Goal: Task Accomplishment & Management: Manage account settings

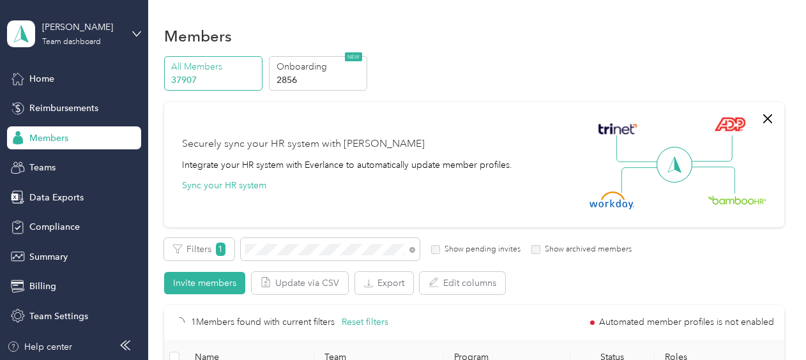
scroll to position [169, 0]
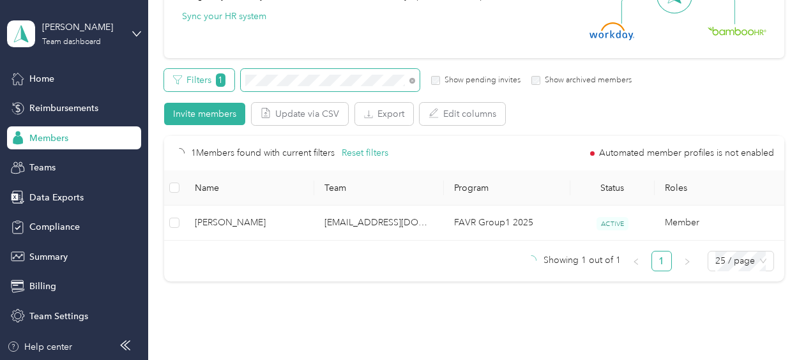
click at [234, 87] on div "Filters 1 Show pending invites Show archived members" at bounding box center [398, 80] width 468 height 22
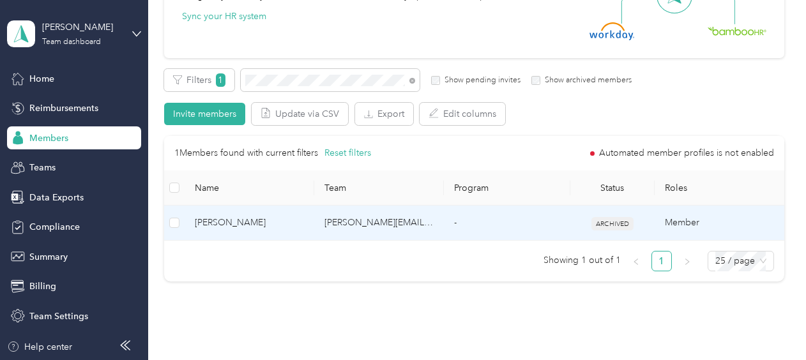
click at [305, 221] on td "[PERSON_NAME]" at bounding box center [249, 223] width 130 height 35
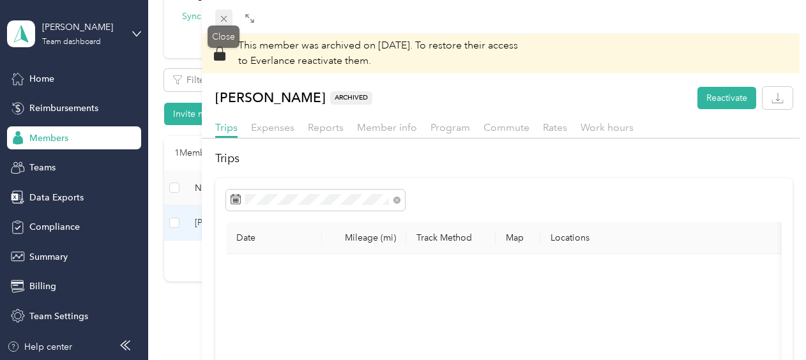
click at [221, 17] on icon at bounding box center [223, 18] width 11 height 11
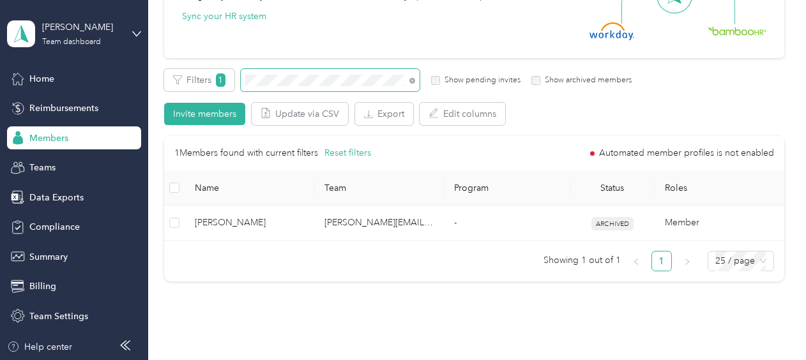
click at [235, 83] on div "Filters 1 Show pending invites Show archived members" at bounding box center [398, 80] width 468 height 22
click at [213, 73] on div "Filters 1 Show pending invites Show archived members" at bounding box center [398, 80] width 468 height 22
click at [243, 83] on span at bounding box center [330, 80] width 179 height 22
click at [234, 82] on div "Filters 1 Show pending invites Show archived members" at bounding box center [398, 80] width 468 height 22
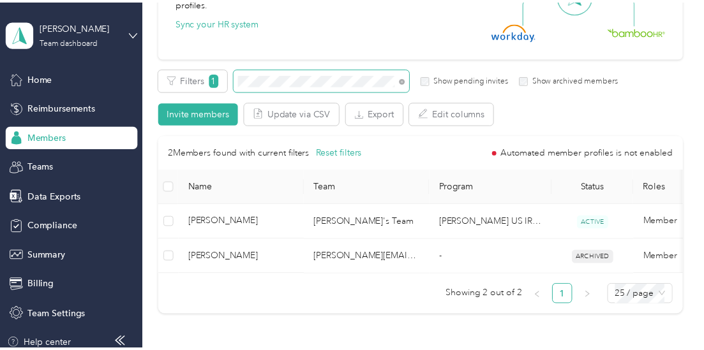
scroll to position [162, 0]
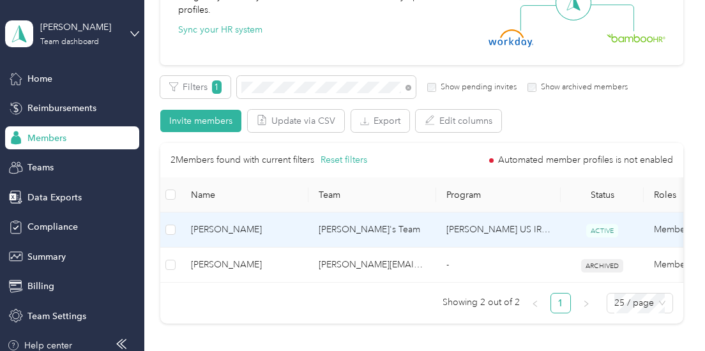
click at [431, 244] on td "[PERSON_NAME]'s Team" at bounding box center [372, 230] width 128 height 35
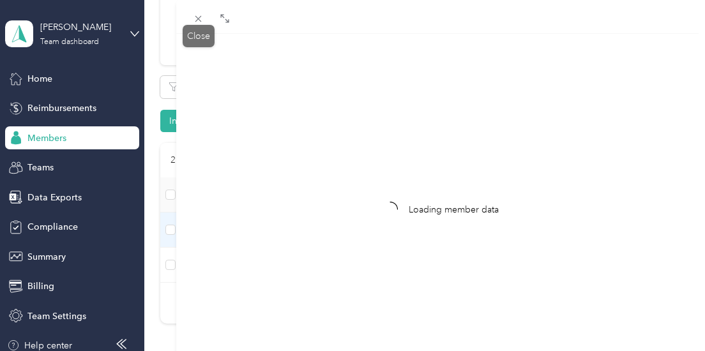
click at [200, 19] on icon at bounding box center [198, 18] width 11 height 11
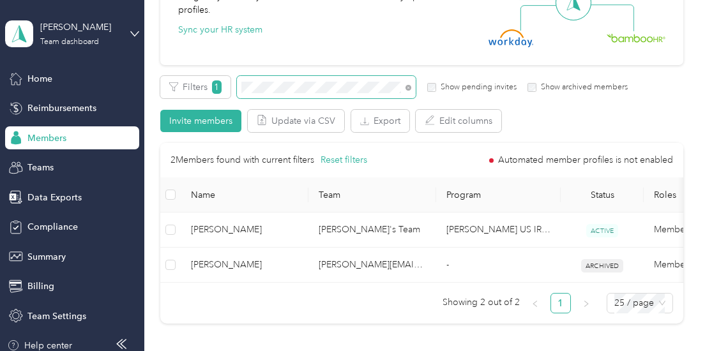
click at [236, 95] on div "Filters 1 Show pending invites Show archived members" at bounding box center [394, 87] width 468 height 22
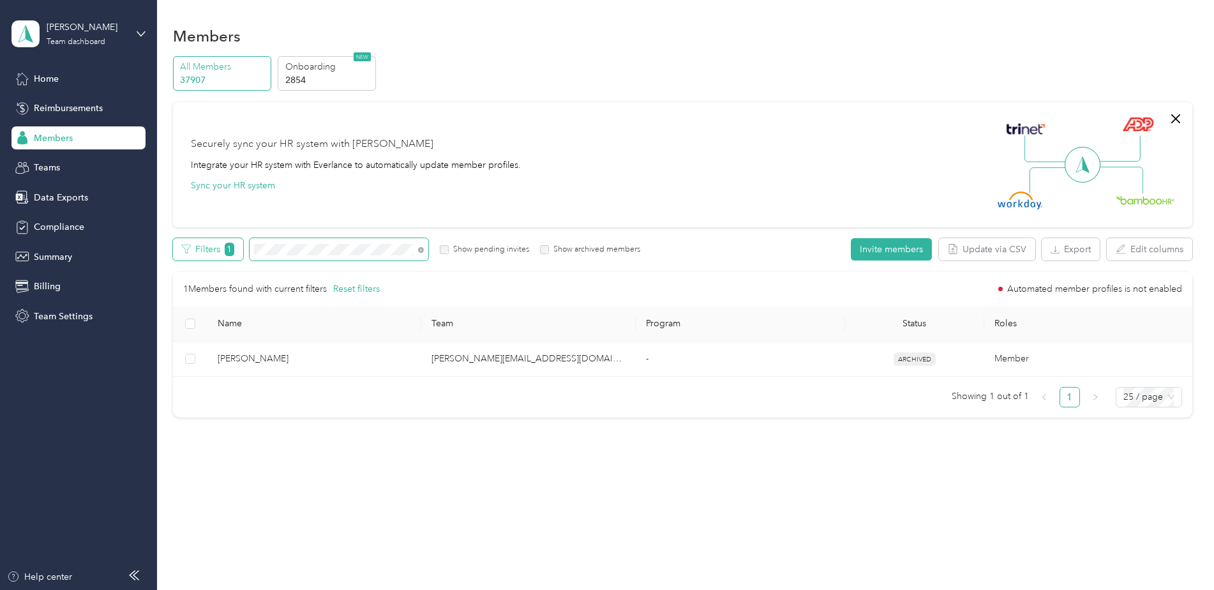
click at [231, 260] on div "Filters 1 Show pending invites Show archived members" at bounding box center [407, 249] width 468 height 22
click at [238, 248] on div "Filters 1 Show pending invites Show archived members" at bounding box center [407, 249] width 468 height 22
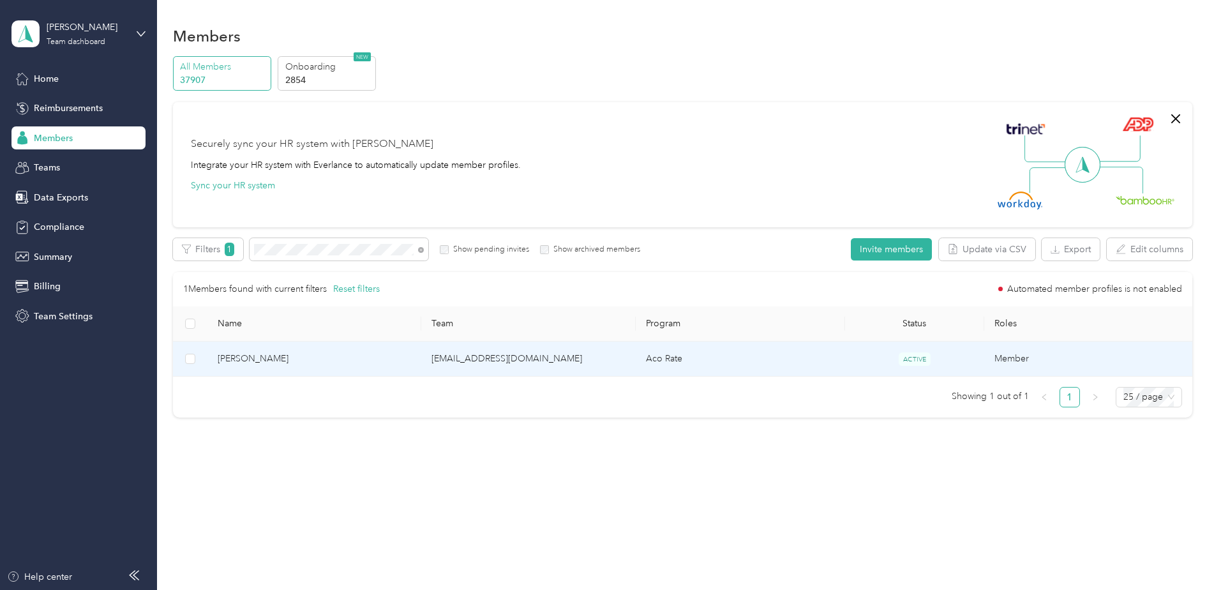
click at [370, 359] on span "[PERSON_NAME]" at bounding box center [315, 359] width 194 height 14
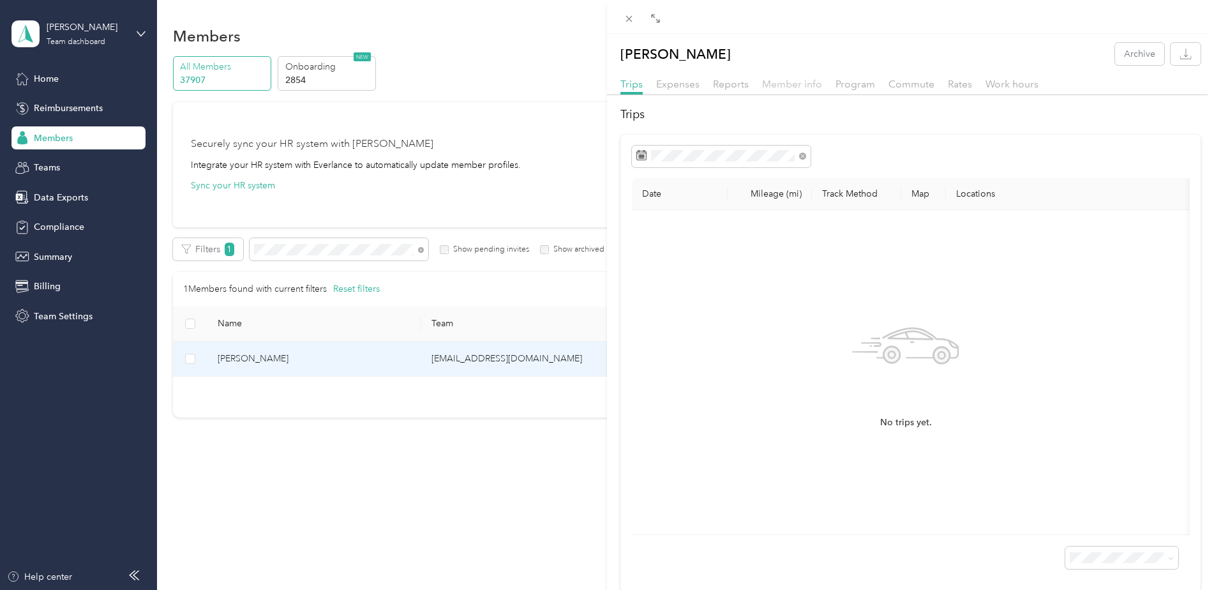
click at [804, 85] on span "Member info" at bounding box center [792, 84] width 60 height 12
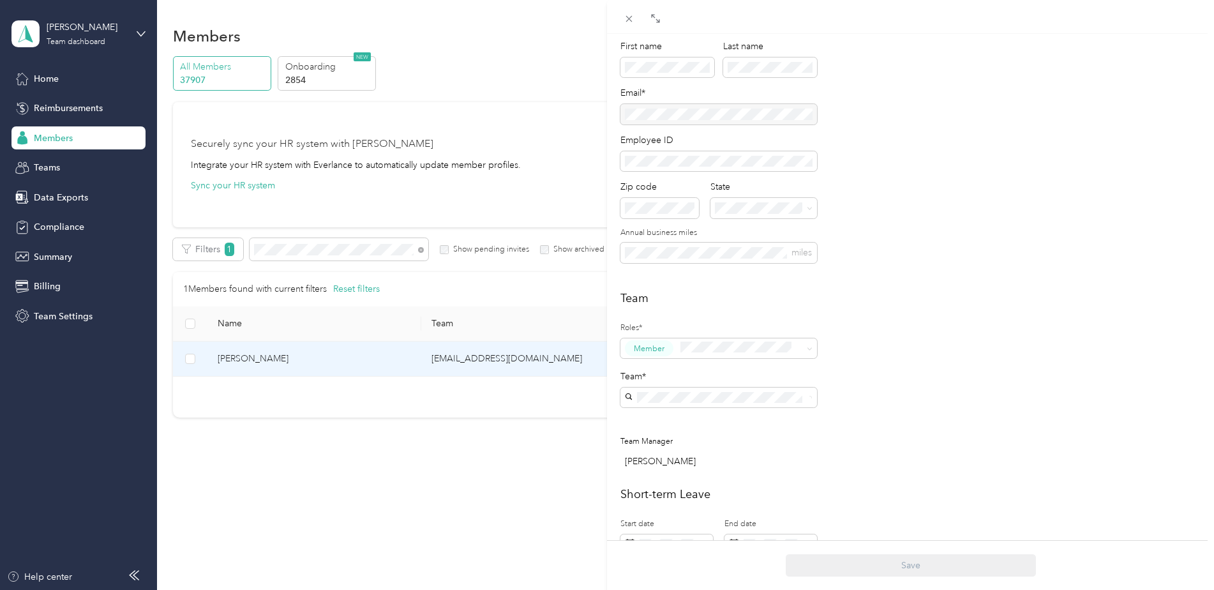
scroll to position [191, 0]
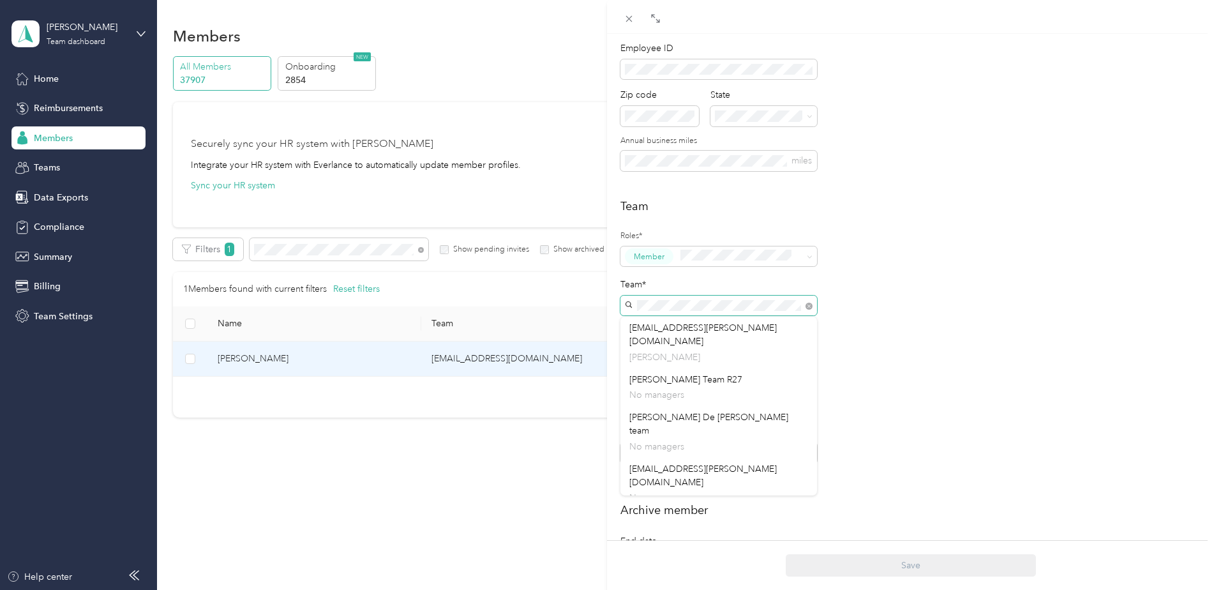
click at [634, 311] on span at bounding box center [718, 306] width 197 height 20
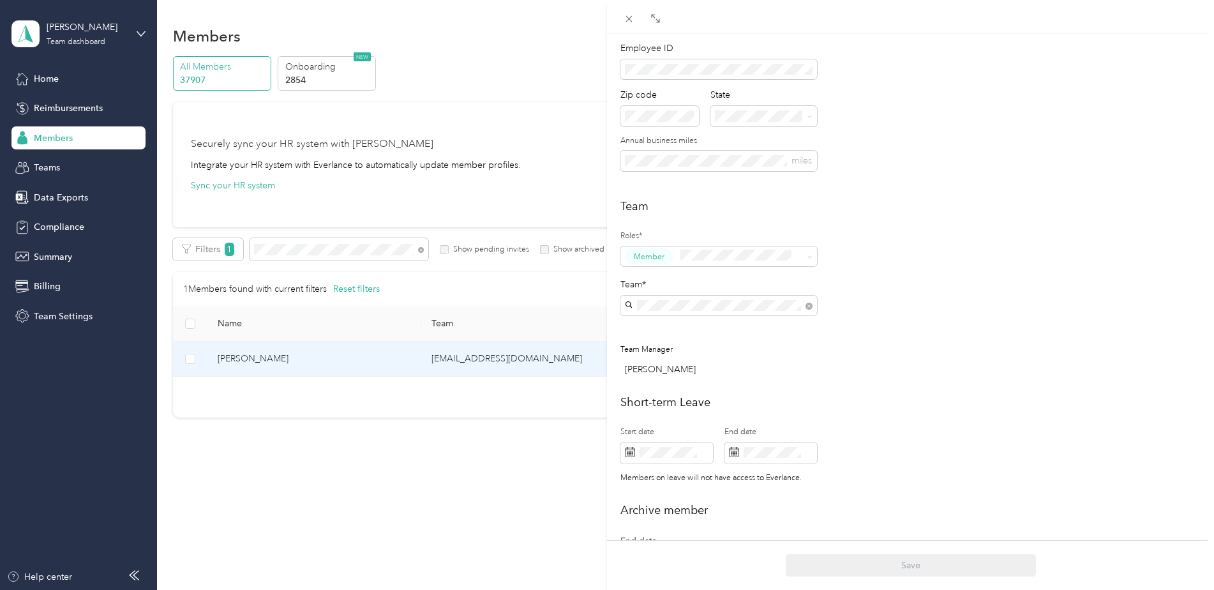
click at [516, 134] on div "[PERSON_NAME] Archive Trips Expenses Reports Member info Program Commute Rates …" at bounding box center [607, 295] width 1214 height 590
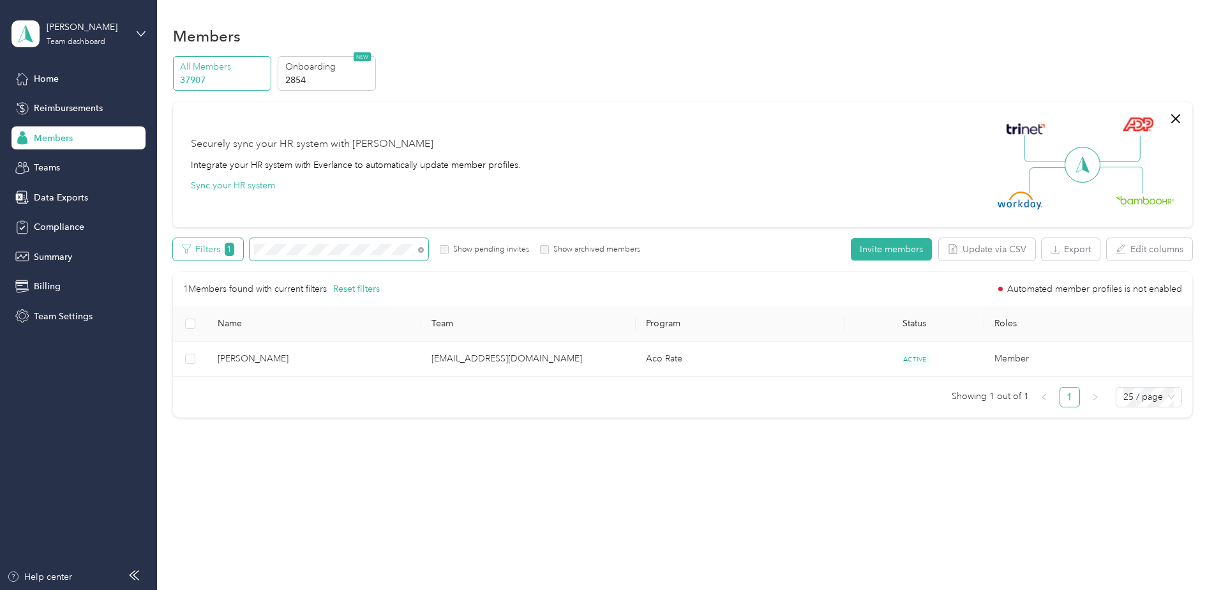
click at [243, 253] on div "Filters 1 Show pending invites Show archived members" at bounding box center [407, 249] width 468 height 22
click at [338, 251] on span at bounding box center [339, 249] width 179 height 22
drag, startPoint x: 377, startPoint y: 243, endPoint x: 229, endPoint y: 244, distance: 148.1
click at [229, 244] on div "Filters 1 Show pending invites Show archived members" at bounding box center [407, 249] width 468 height 22
click at [243, 250] on div "Filters 1 Show pending invites Show archived members" at bounding box center [407, 249] width 468 height 22
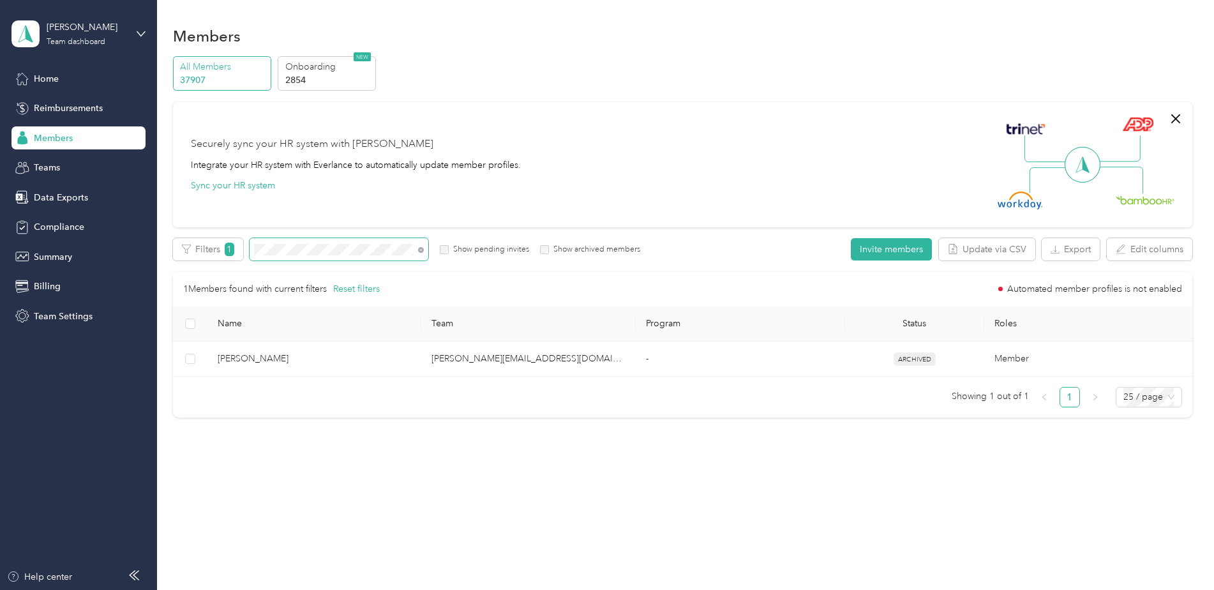
click at [244, 251] on div "Filters 1 Show pending invites Show archived members" at bounding box center [407, 249] width 468 height 22
click at [246, 251] on div "Filters 1 Show pending invites Show archived members" at bounding box center [407, 249] width 468 height 22
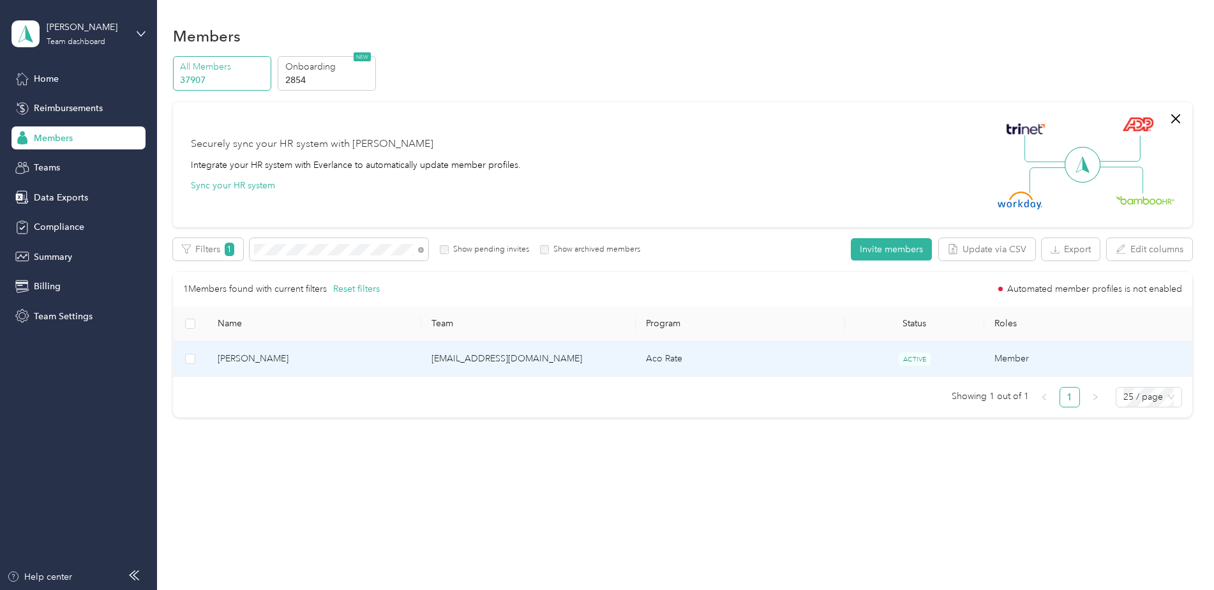
click at [405, 359] on td "[PERSON_NAME]" at bounding box center [314, 358] width 214 height 35
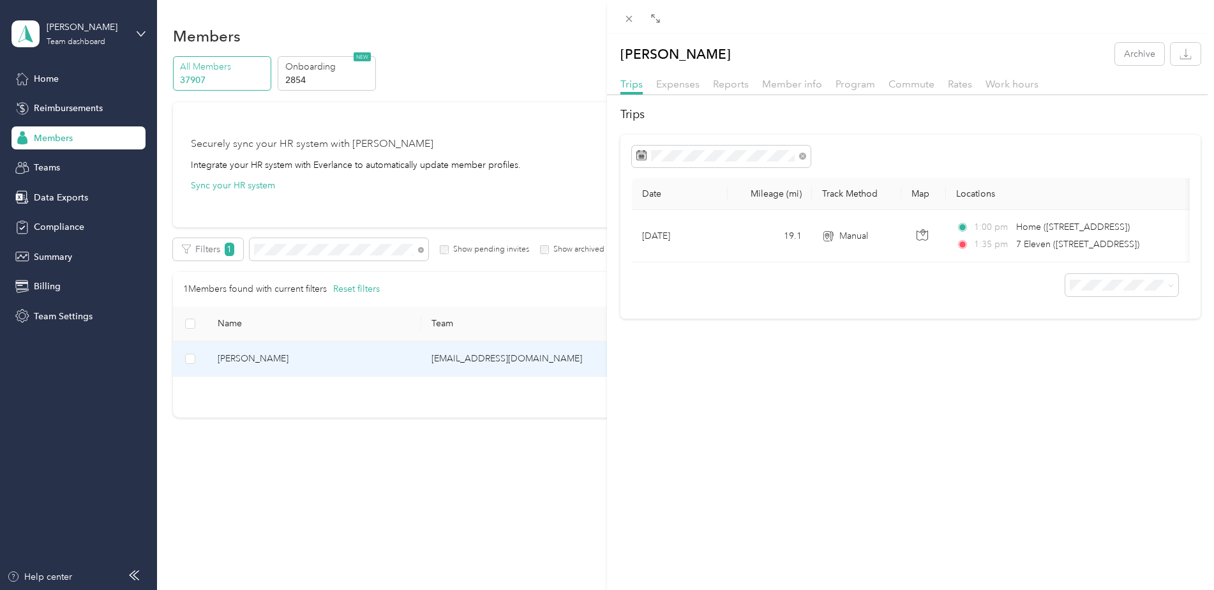
click at [373, 246] on div "[PERSON_NAME] Archive Trips Expenses Reports Member info Program Commute Rates …" at bounding box center [607, 295] width 1214 height 590
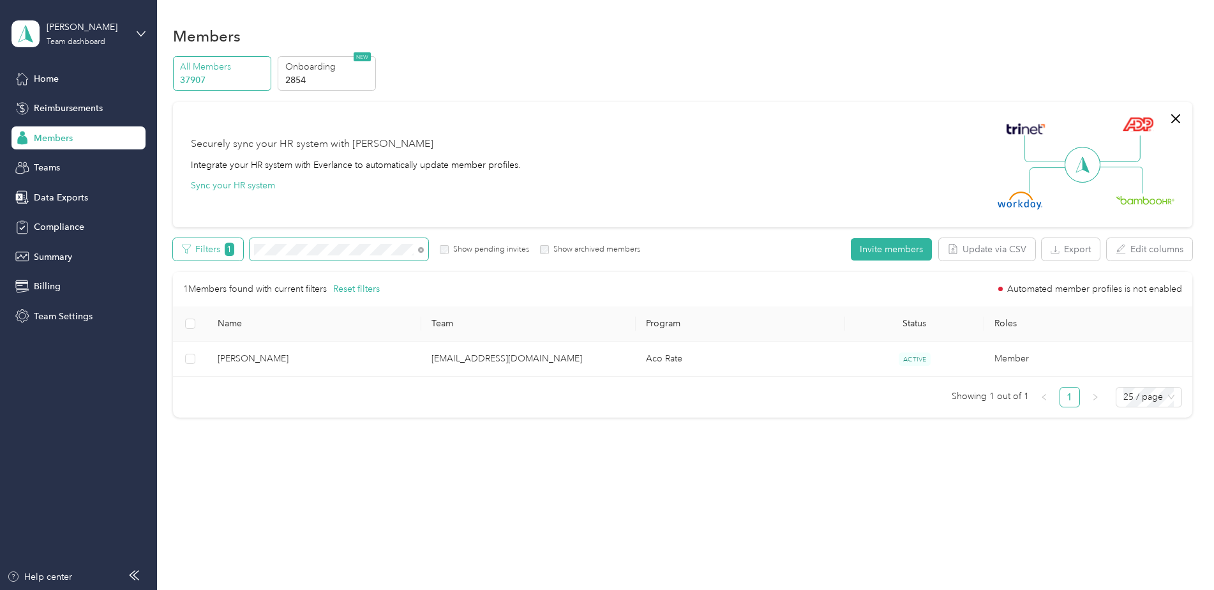
drag, startPoint x: 368, startPoint y: 250, endPoint x: 238, endPoint y: 252, distance: 129.6
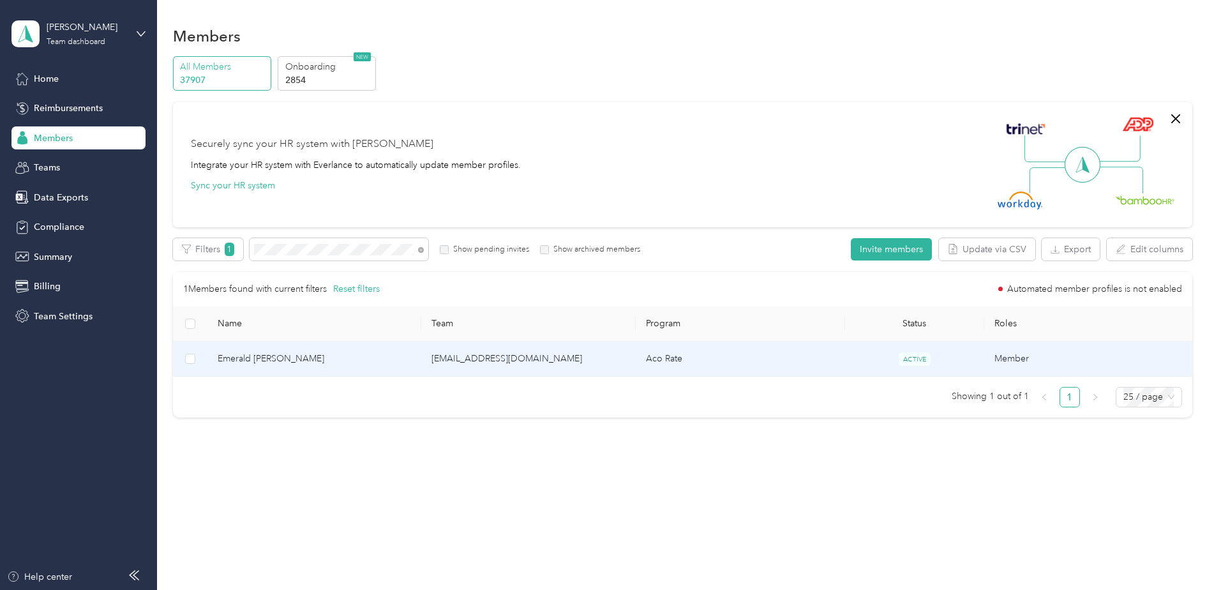
click at [341, 359] on span "Emerald [PERSON_NAME]" at bounding box center [315, 359] width 194 height 14
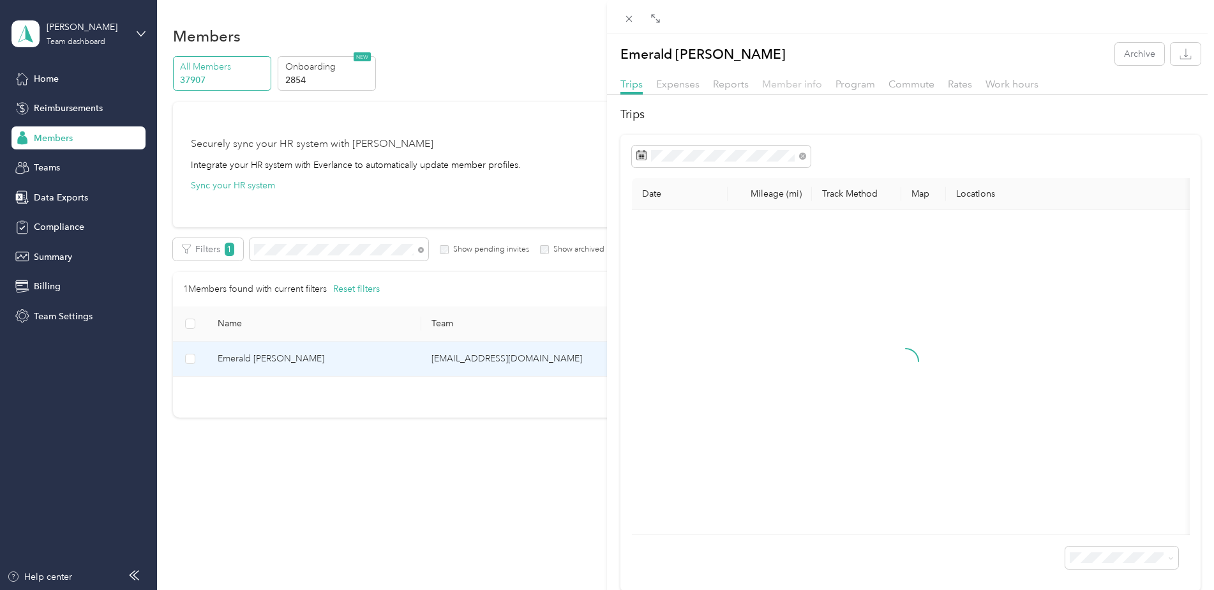
click at [797, 89] on span "Member info" at bounding box center [792, 84] width 60 height 12
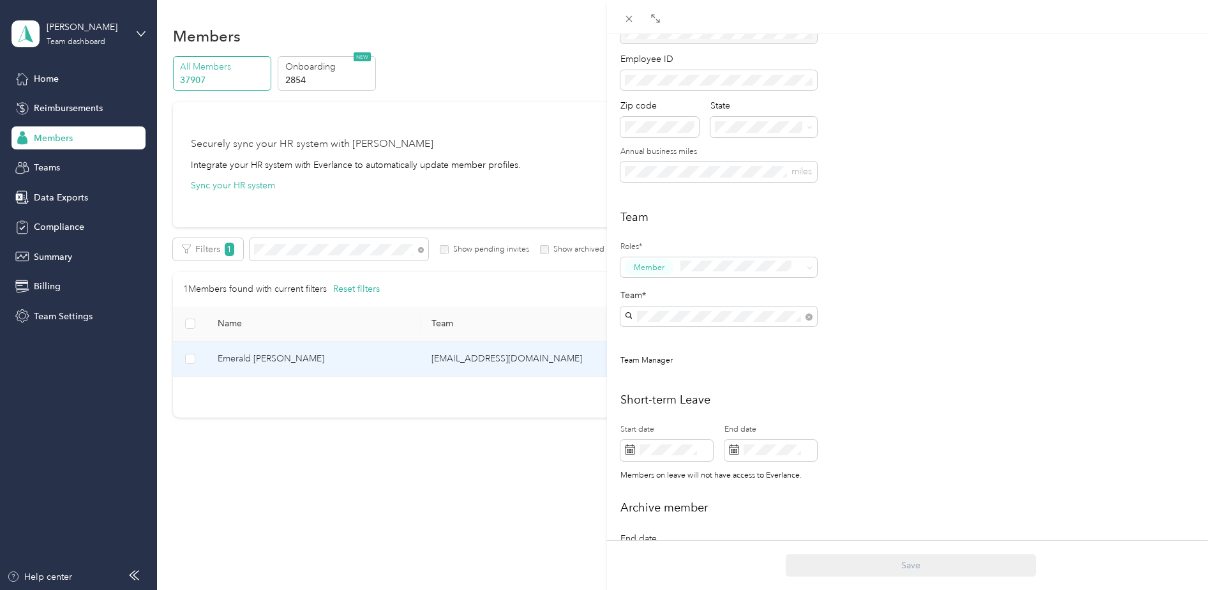
scroll to position [191, 0]
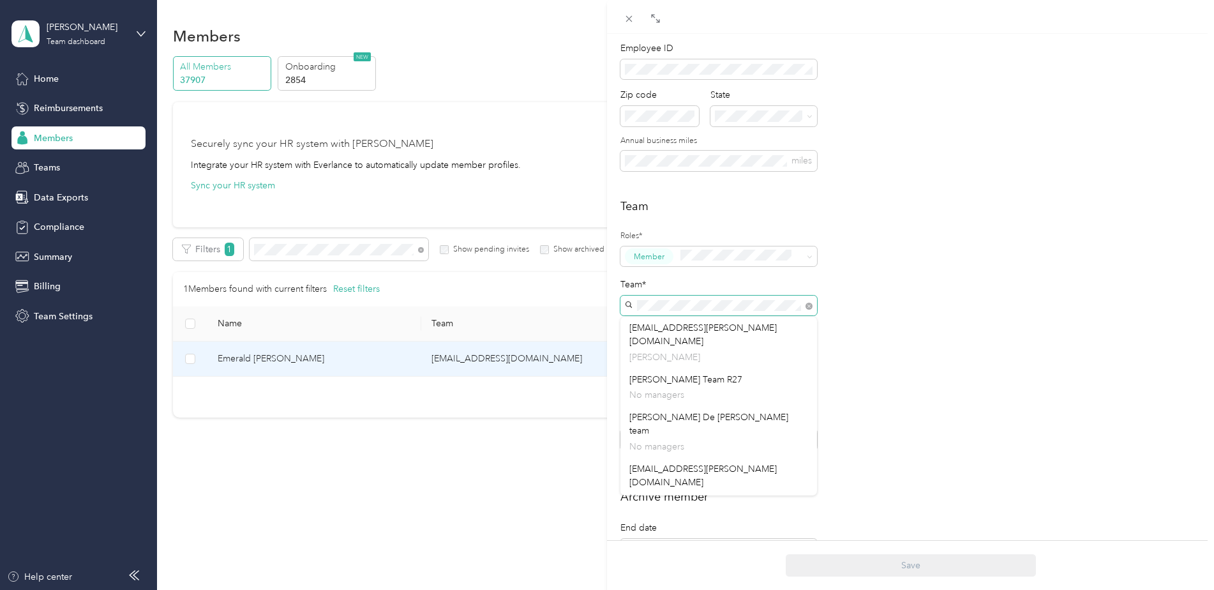
click at [629, 311] on span at bounding box center [718, 306] width 197 height 20
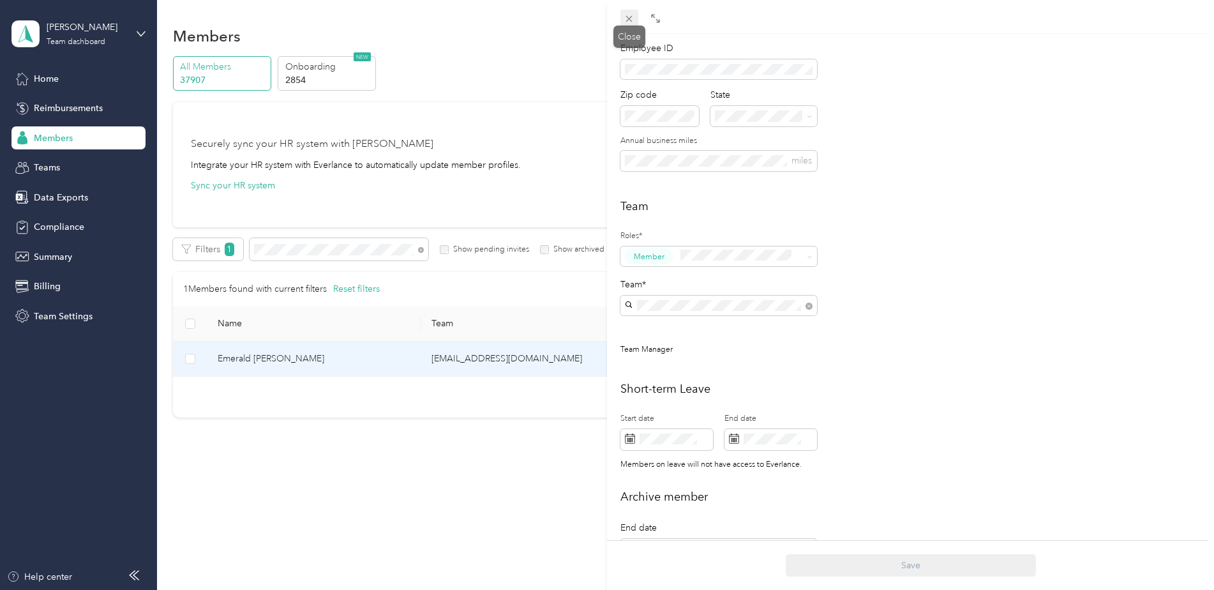
click at [635, 22] on span at bounding box center [629, 19] width 18 height 18
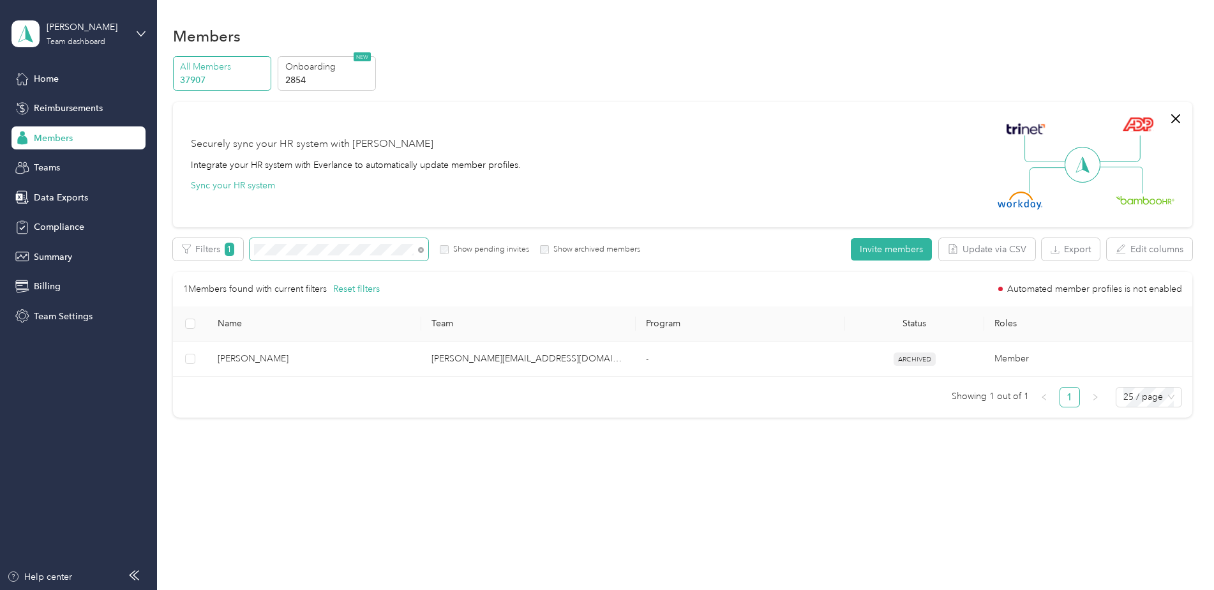
click at [244, 248] on div "Filters 1 Show pending invites Show archived members" at bounding box center [407, 249] width 468 height 22
click at [226, 247] on div "Filters 1 Show pending invites Show archived members" at bounding box center [407, 249] width 468 height 22
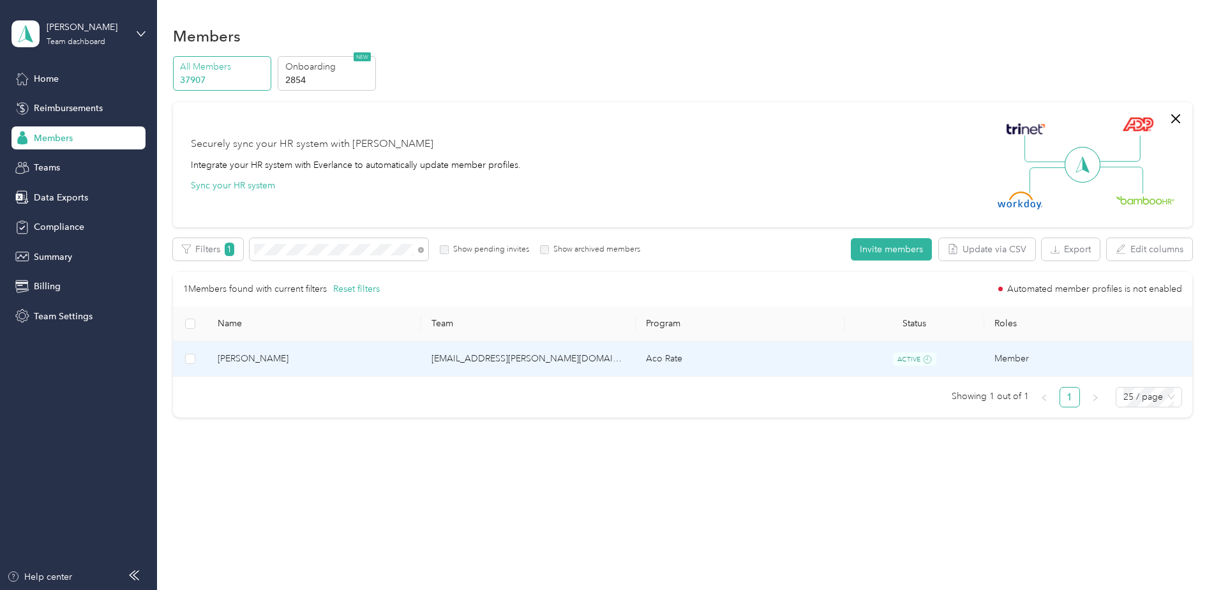
click at [457, 359] on td "[EMAIL_ADDRESS][PERSON_NAME][DOMAIN_NAME]" at bounding box center [528, 359] width 214 height 36
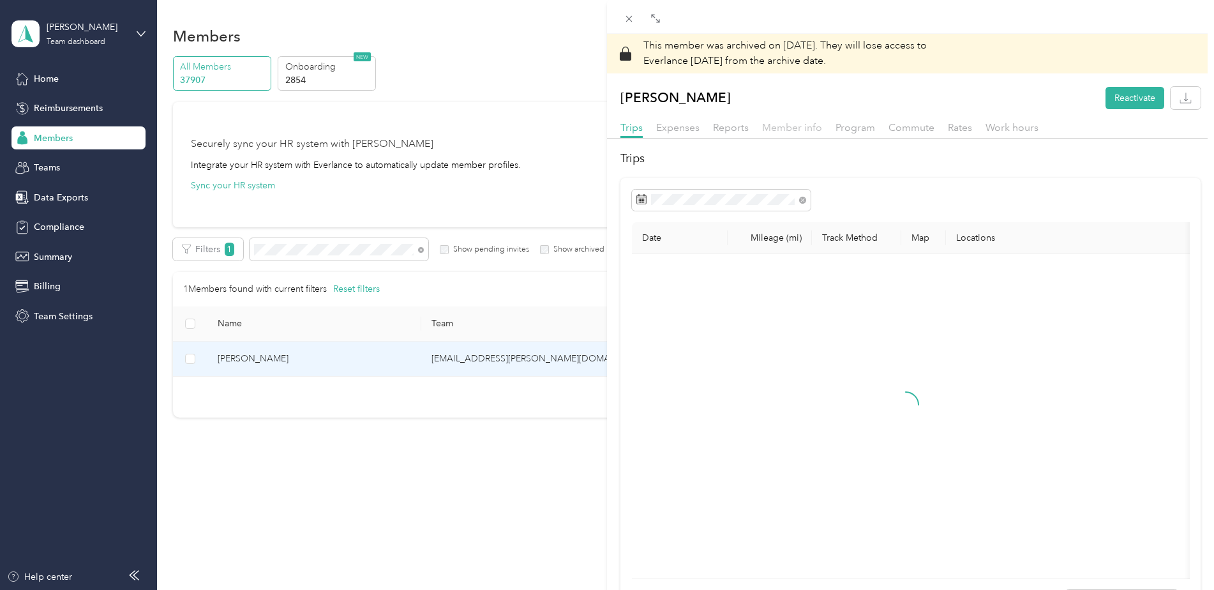
click at [781, 131] on span "Member info" at bounding box center [792, 127] width 60 height 12
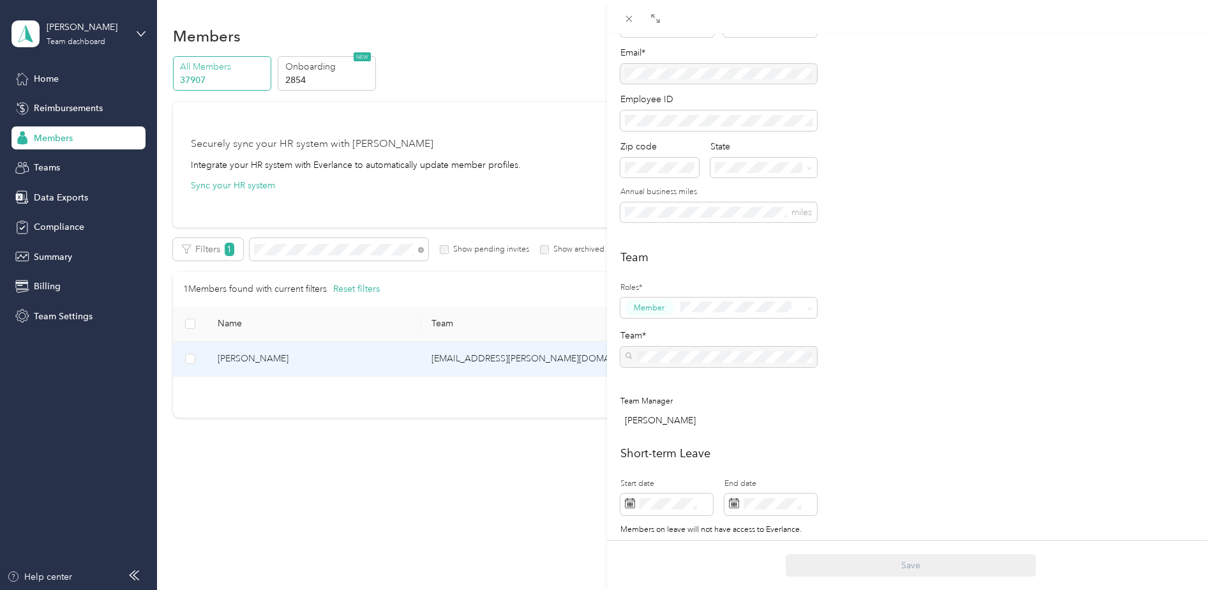
scroll to position [191, 0]
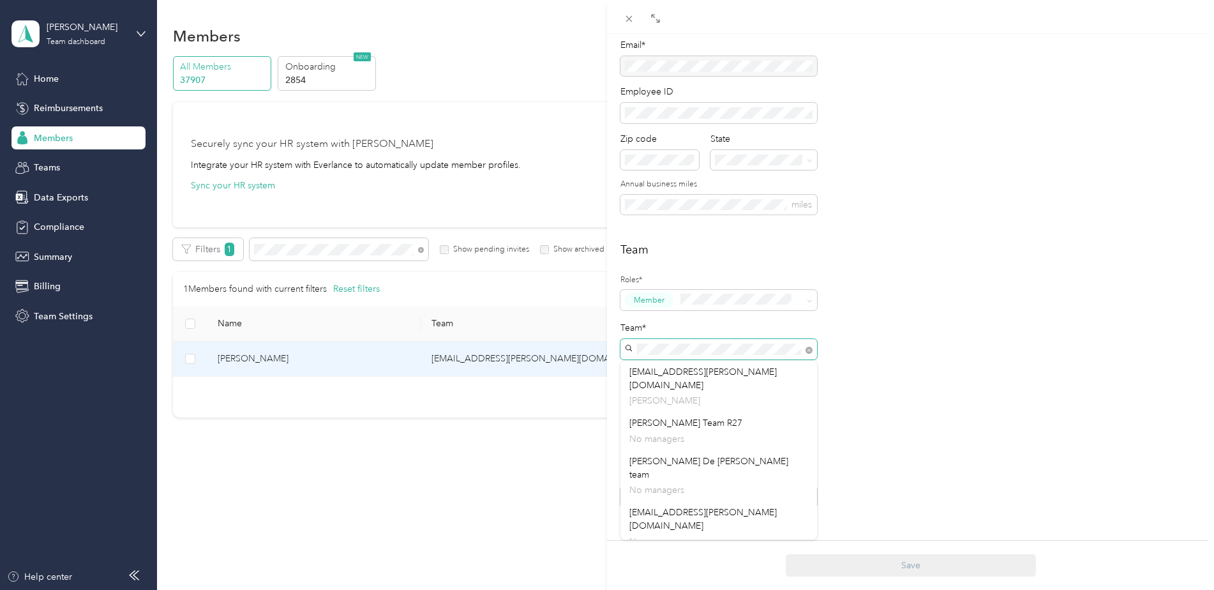
click at [635, 350] on span at bounding box center [718, 349] width 197 height 20
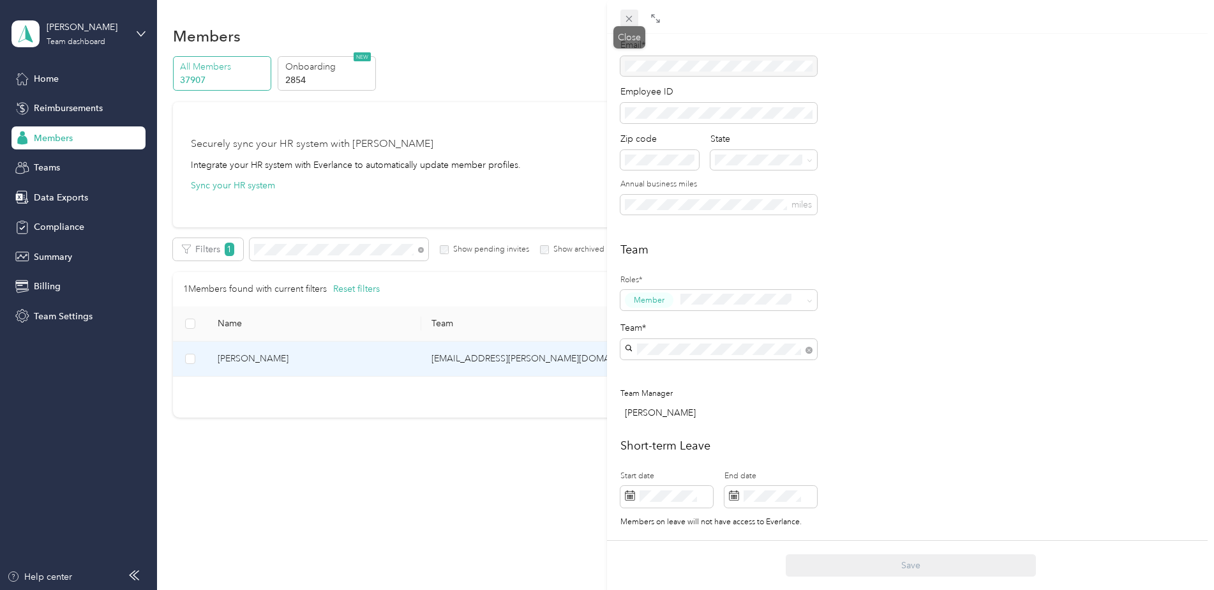
click at [632, 23] on icon at bounding box center [629, 18] width 11 height 11
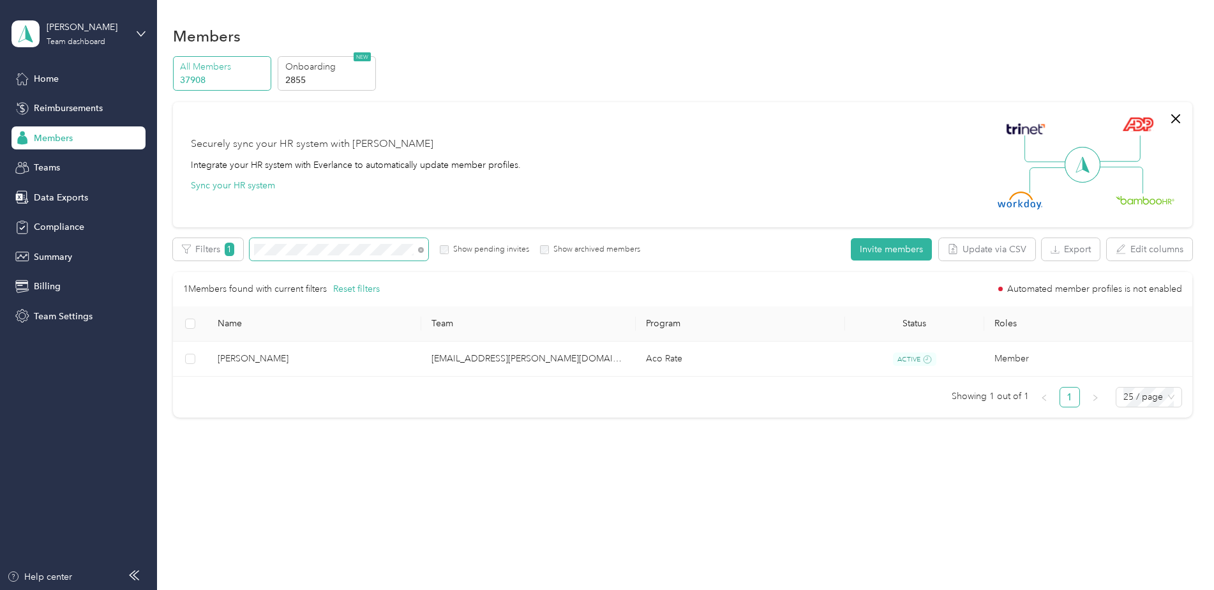
click at [246, 251] on div "Filters 1 Show pending invites Show archived members" at bounding box center [407, 249] width 468 height 22
click at [253, 250] on span at bounding box center [339, 249] width 179 height 22
click at [242, 250] on div "Filters 1 Show pending invites Show archived members" at bounding box center [407, 249] width 468 height 22
click at [243, 246] on div "Filters 1 Show pending invites Show archived members" at bounding box center [407, 249] width 468 height 22
click at [217, 253] on div "Filters 1 Show pending invites Show archived members" at bounding box center [407, 249] width 468 height 22
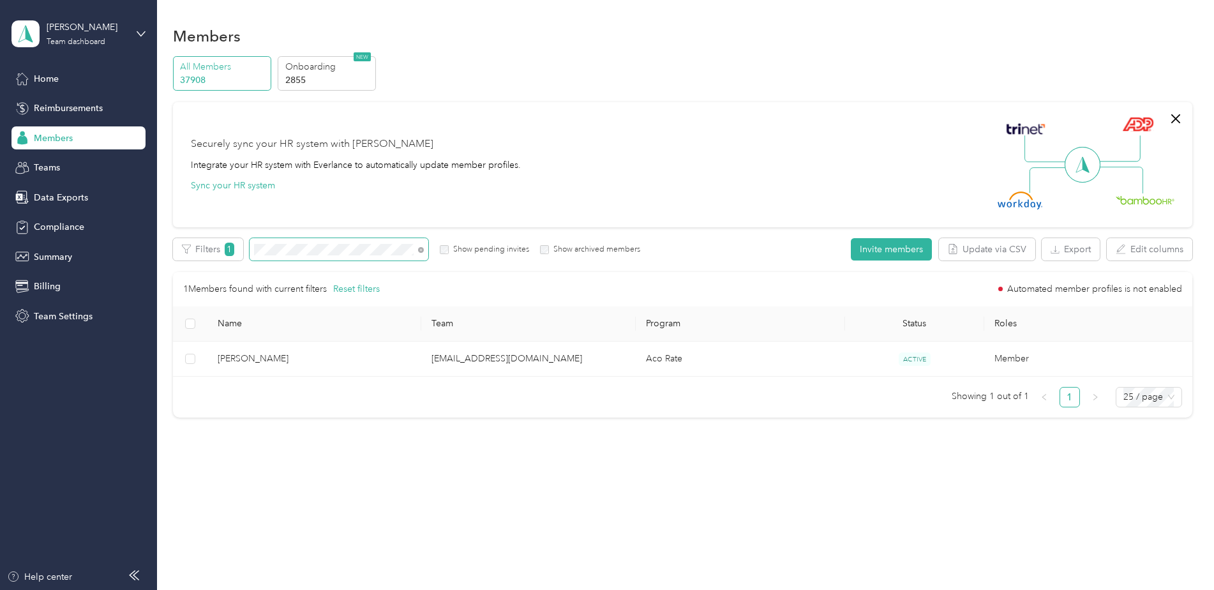
click at [248, 245] on div "Filters 1 Show pending invites Show archived members" at bounding box center [407, 249] width 468 height 22
click at [232, 250] on div "Filters 1 Show pending invites Show archived members" at bounding box center [407, 249] width 468 height 22
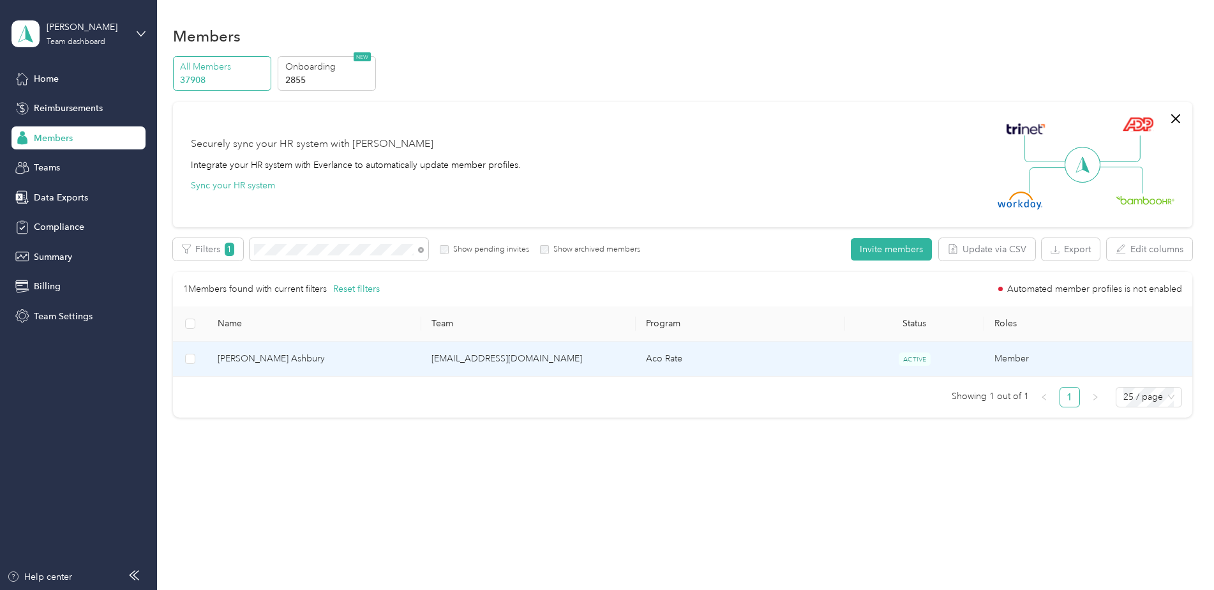
click at [365, 359] on span "[PERSON_NAME] Ashbury" at bounding box center [315, 359] width 194 height 14
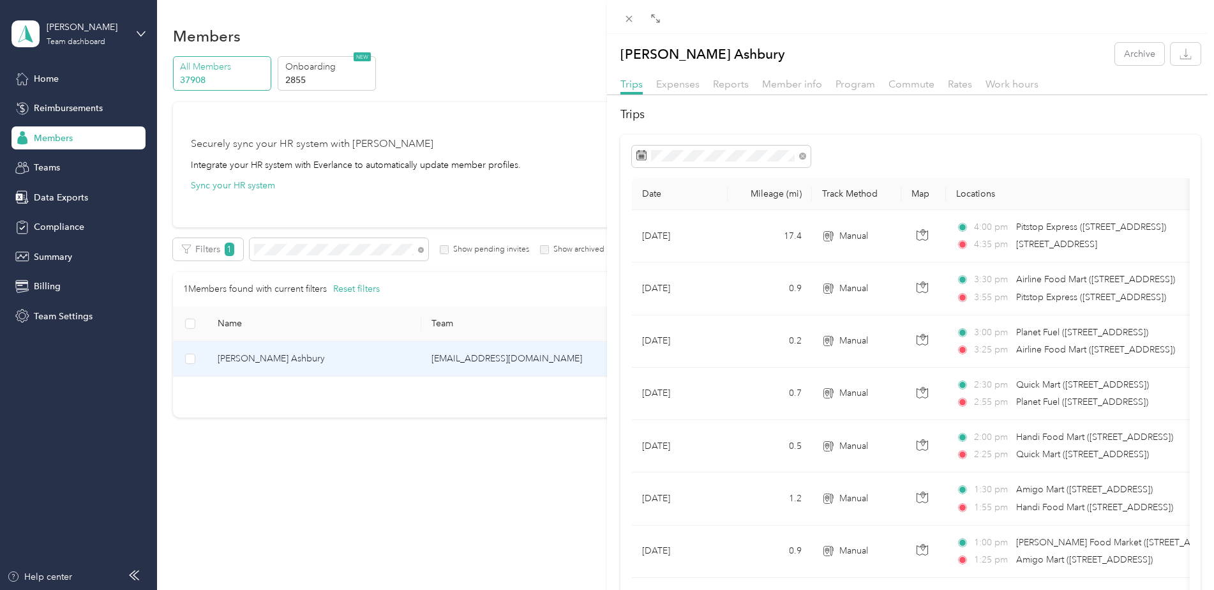
click at [793, 93] on div "Trips Expenses Reports Member info Program Commute Rates Work hours" at bounding box center [910, 86] width 607 height 19
click at [796, 85] on span "Member info" at bounding box center [792, 84] width 60 height 12
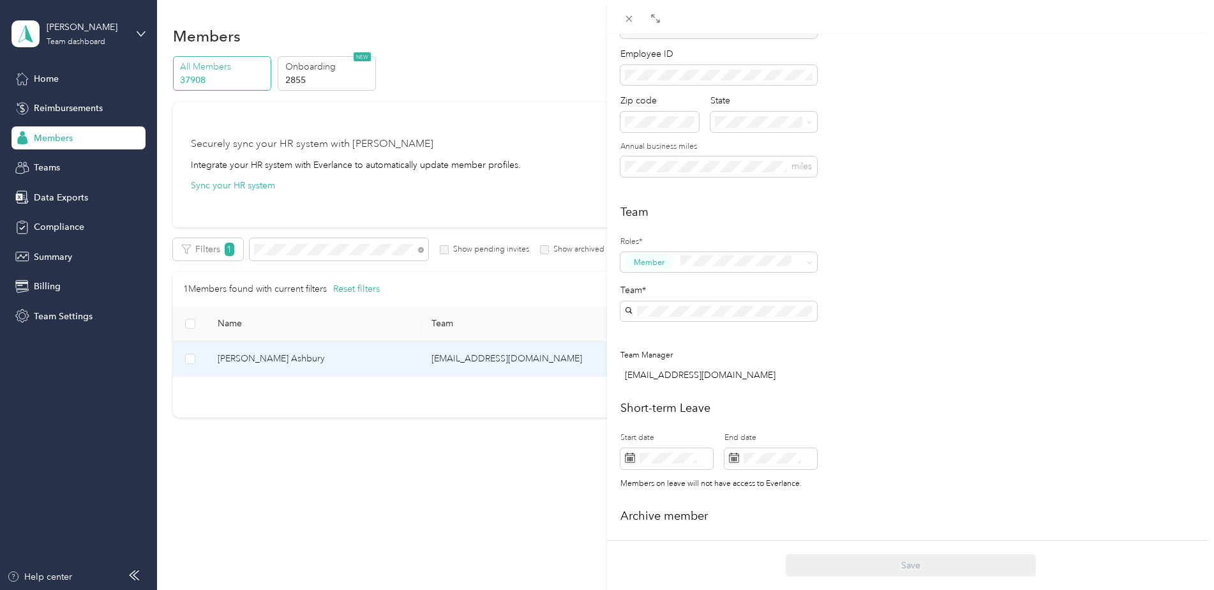
scroll to position [191, 0]
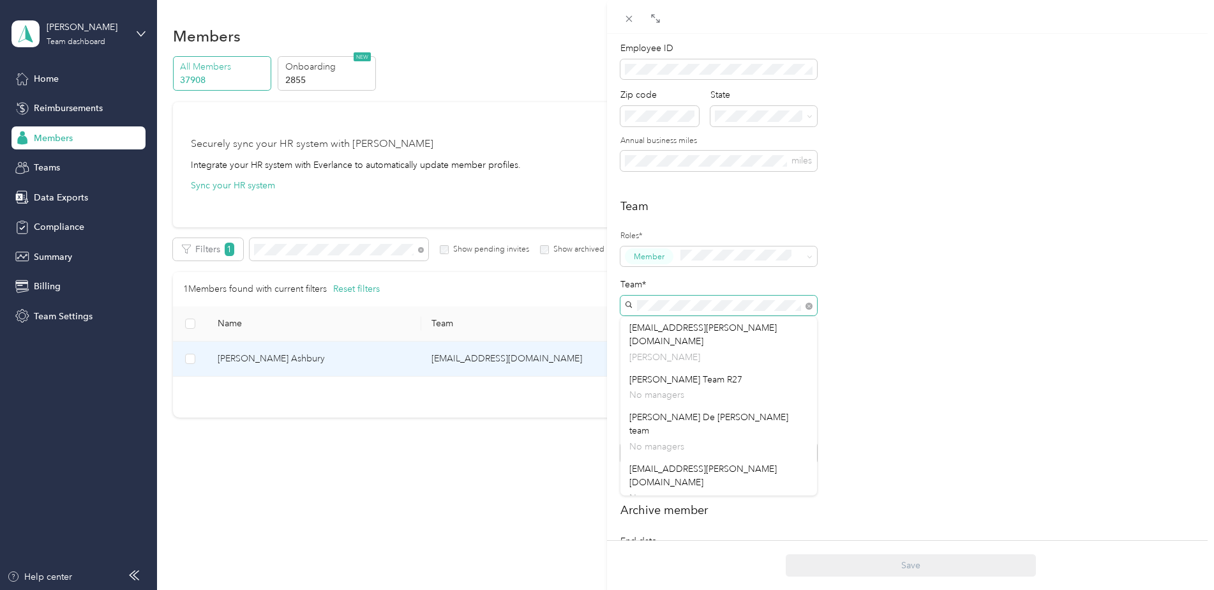
click at [629, 313] on span at bounding box center [718, 306] width 197 height 20
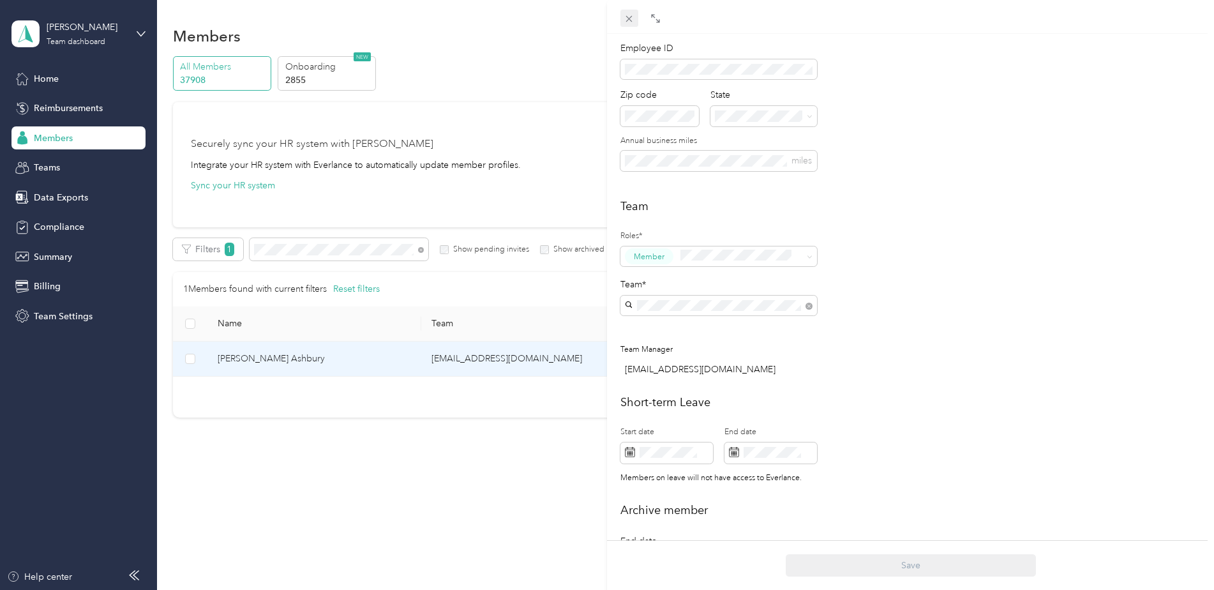
click at [634, 19] on icon at bounding box center [629, 18] width 11 height 11
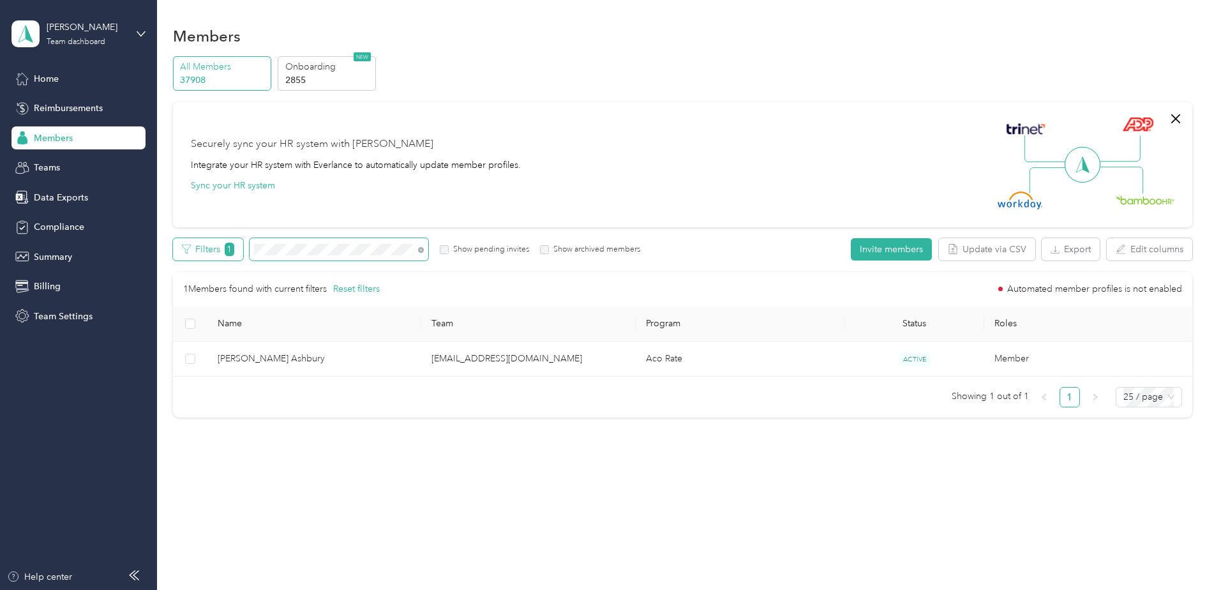
click at [231, 256] on div "Filters 1 Show pending invites Show archived members" at bounding box center [407, 249] width 468 height 22
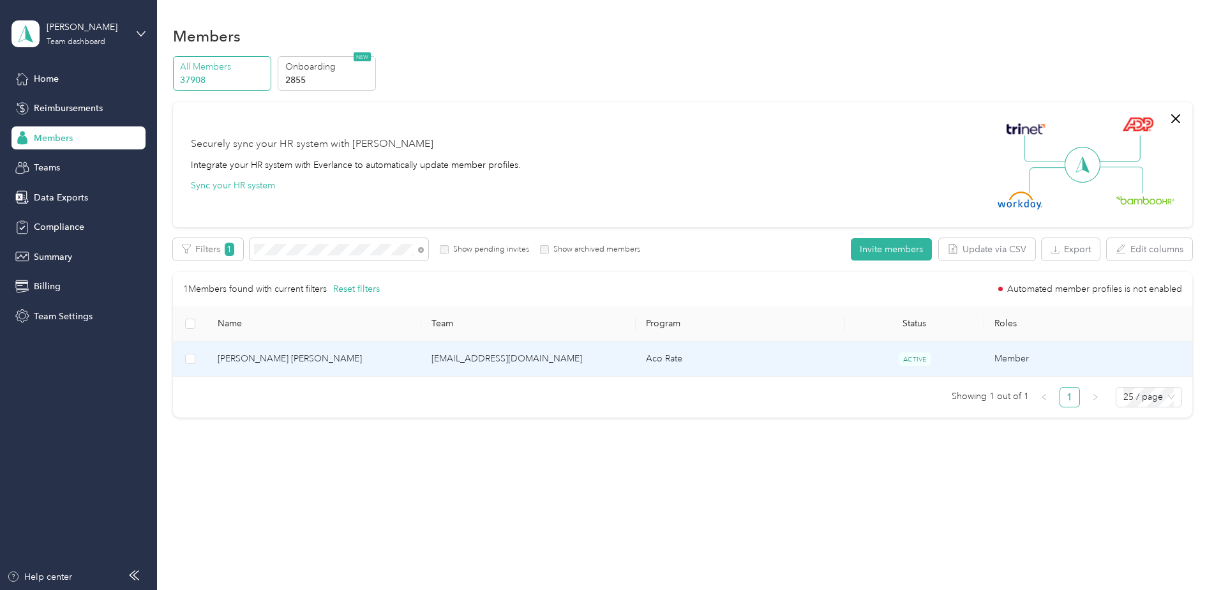
click at [341, 357] on span "[PERSON_NAME] [PERSON_NAME]" at bounding box center [315, 359] width 194 height 14
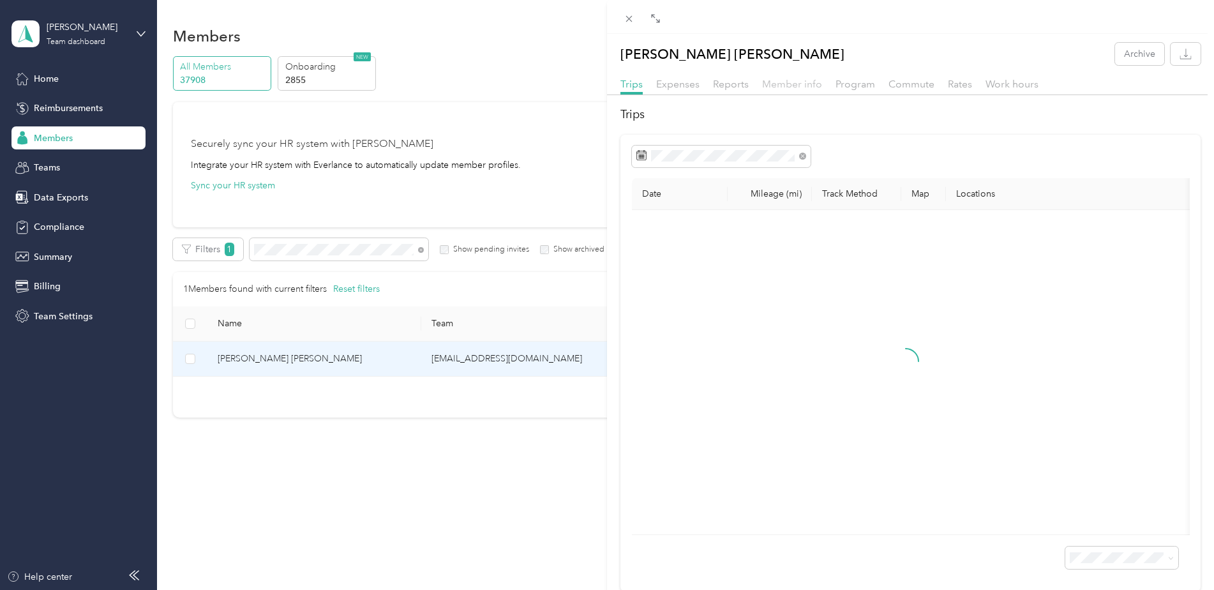
click at [774, 85] on span "Member info" at bounding box center [792, 84] width 60 height 12
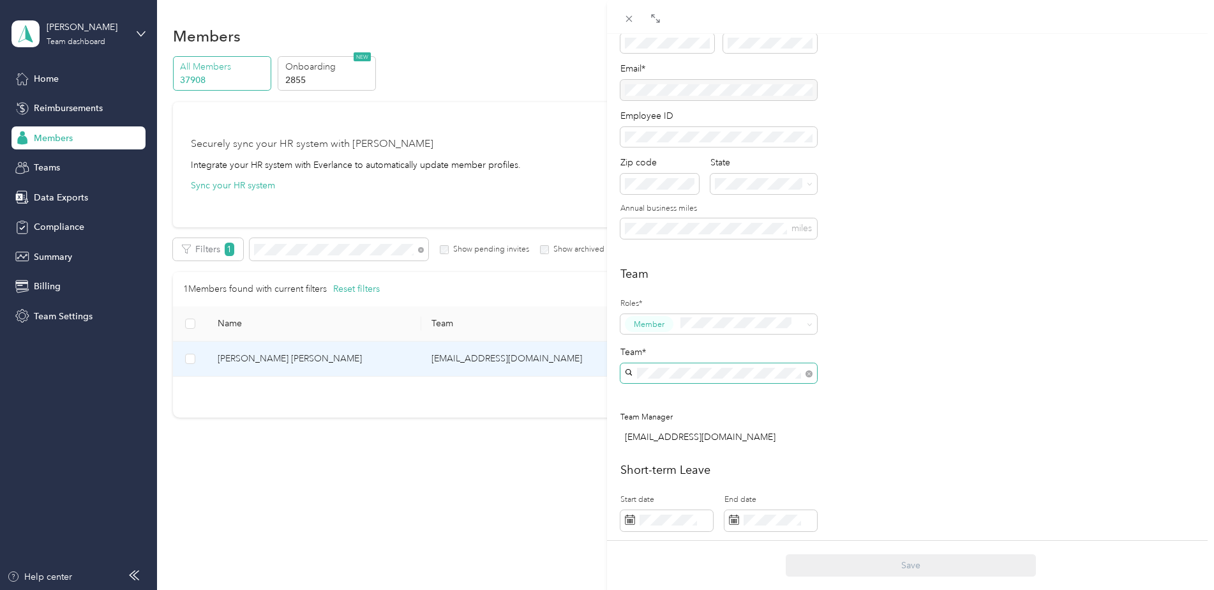
scroll to position [128, 0]
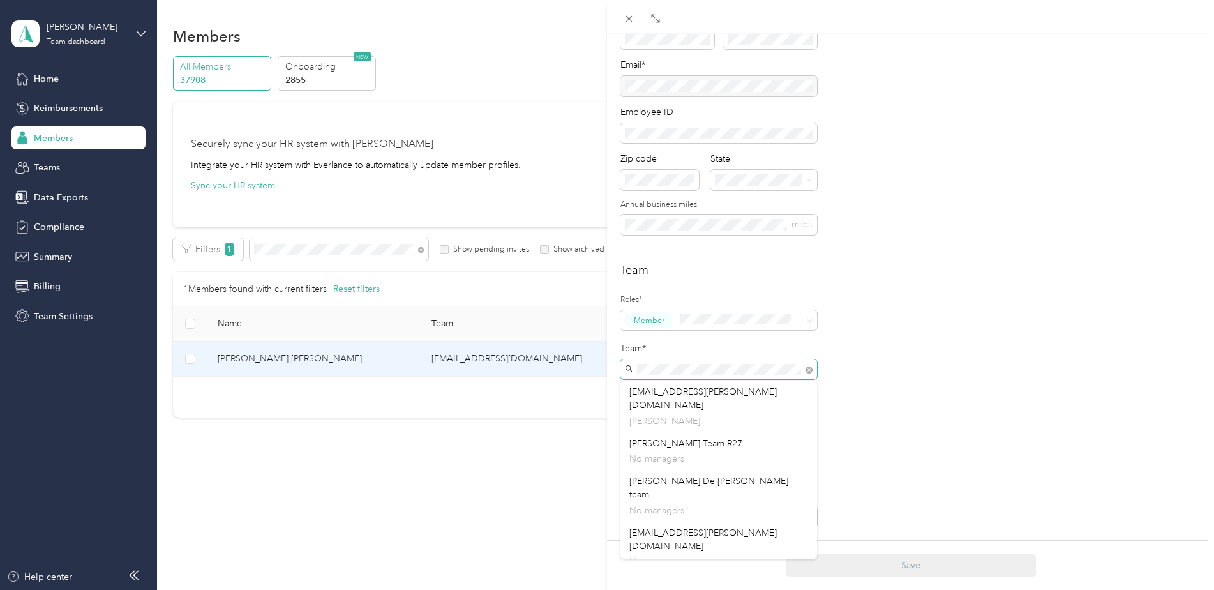
click at [635, 359] on span at bounding box center [718, 369] width 197 height 20
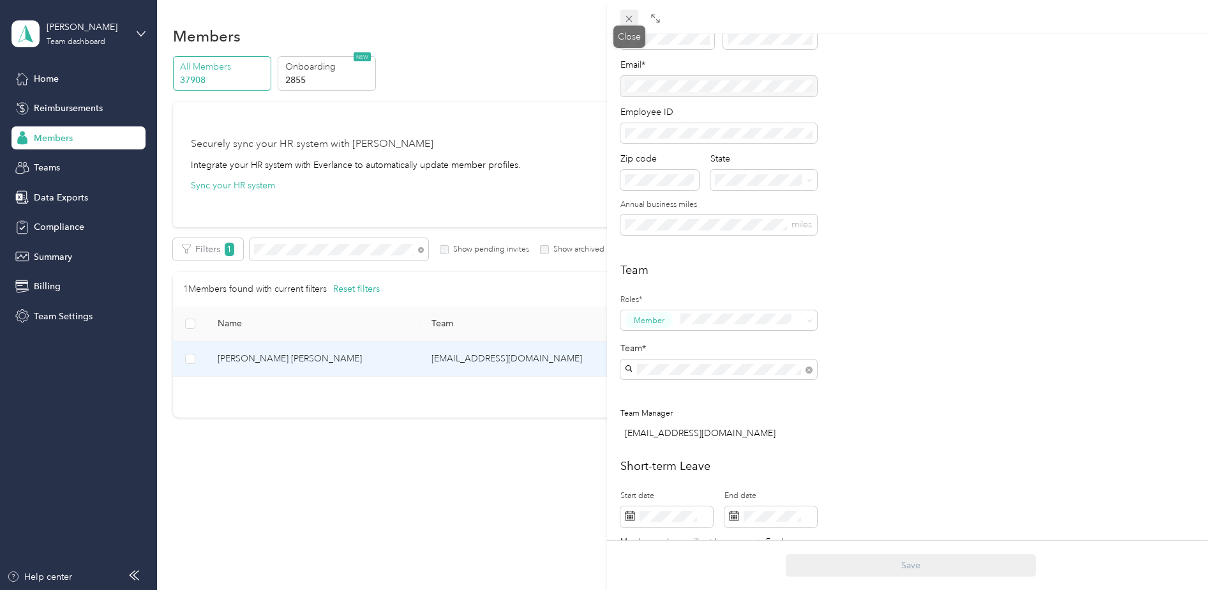
click at [630, 20] on icon at bounding box center [629, 18] width 11 height 11
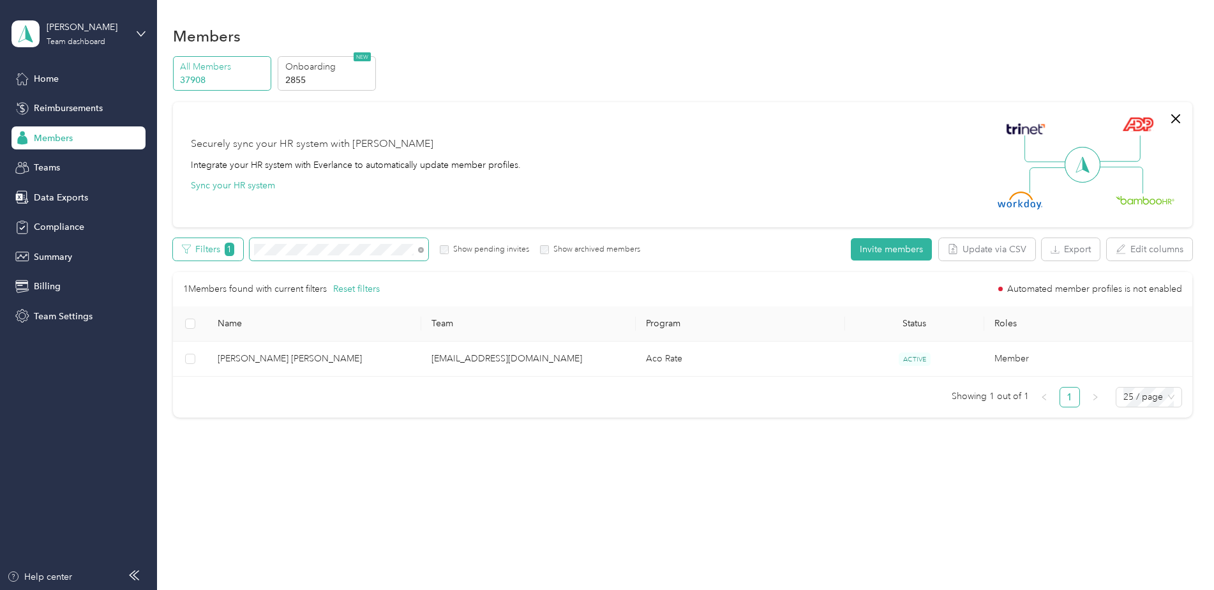
click at [243, 245] on div "Filters 1 Show pending invites Show archived members" at bounding box center [407, 249] width 468 height 22
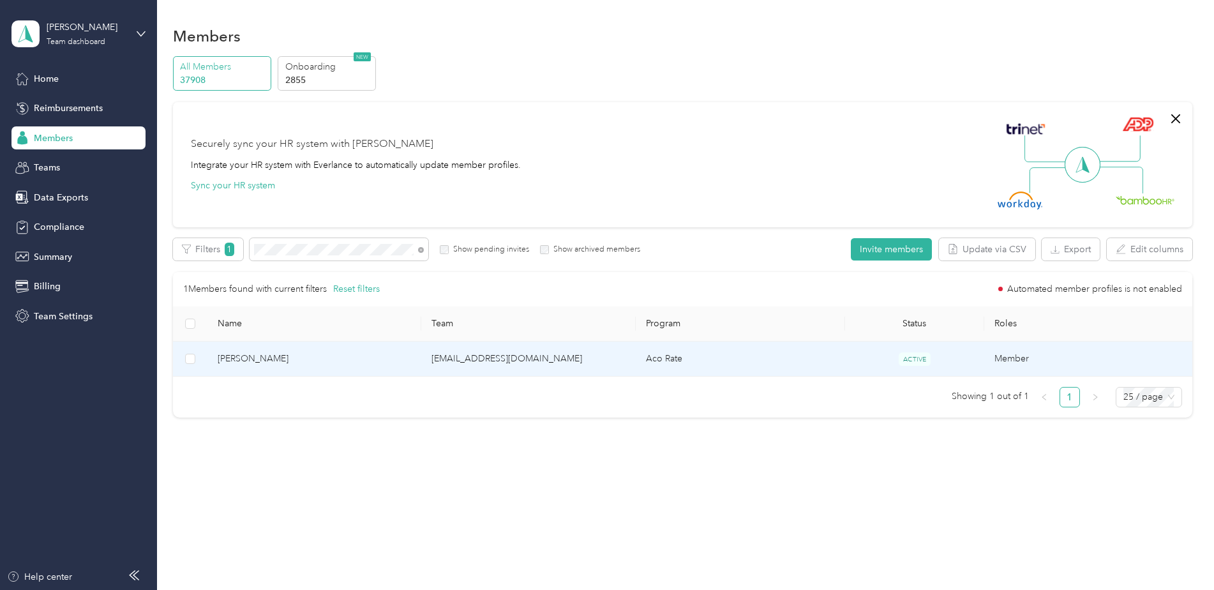
click at [335, 359] on span "[PERSON_NAME]" at bounding box center [315, 359] width 194 height 14
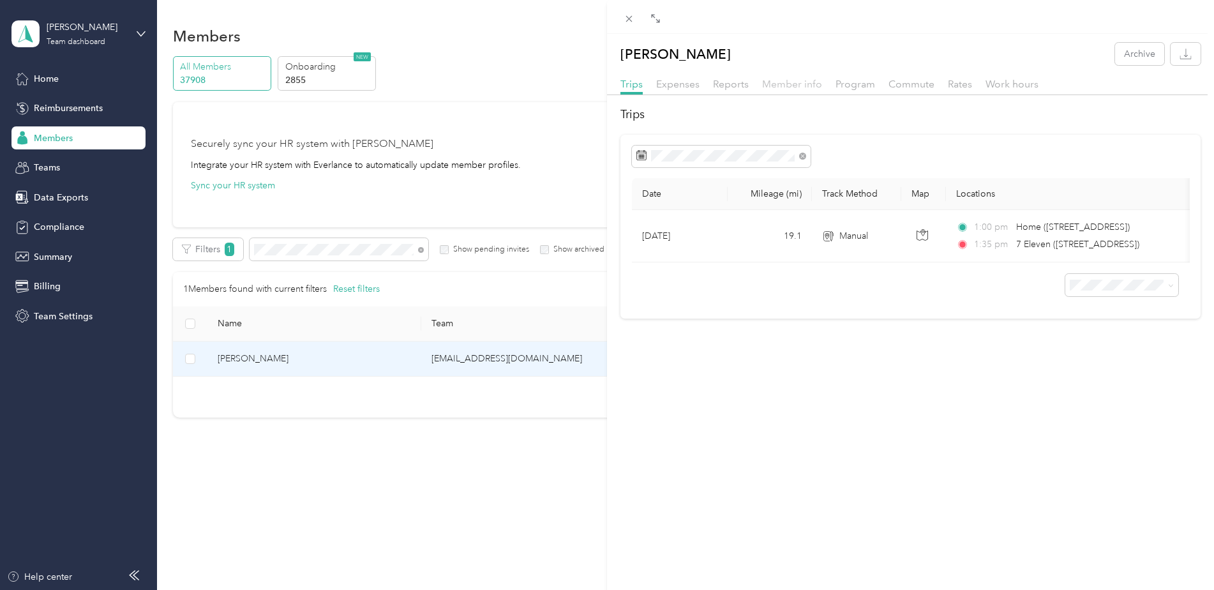
click at [795, 87] on span "Member info" at bounding box center [792, 84] width 60 height 12
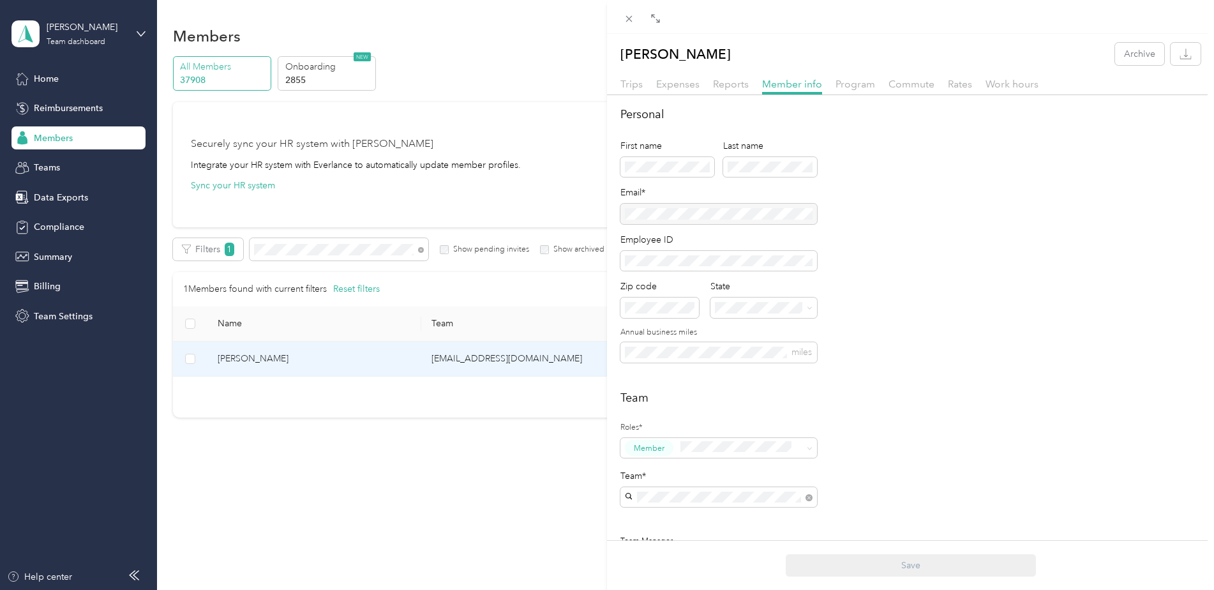
click at [631, 22] on icon at bounding box center [629, 18] width 11 height 11
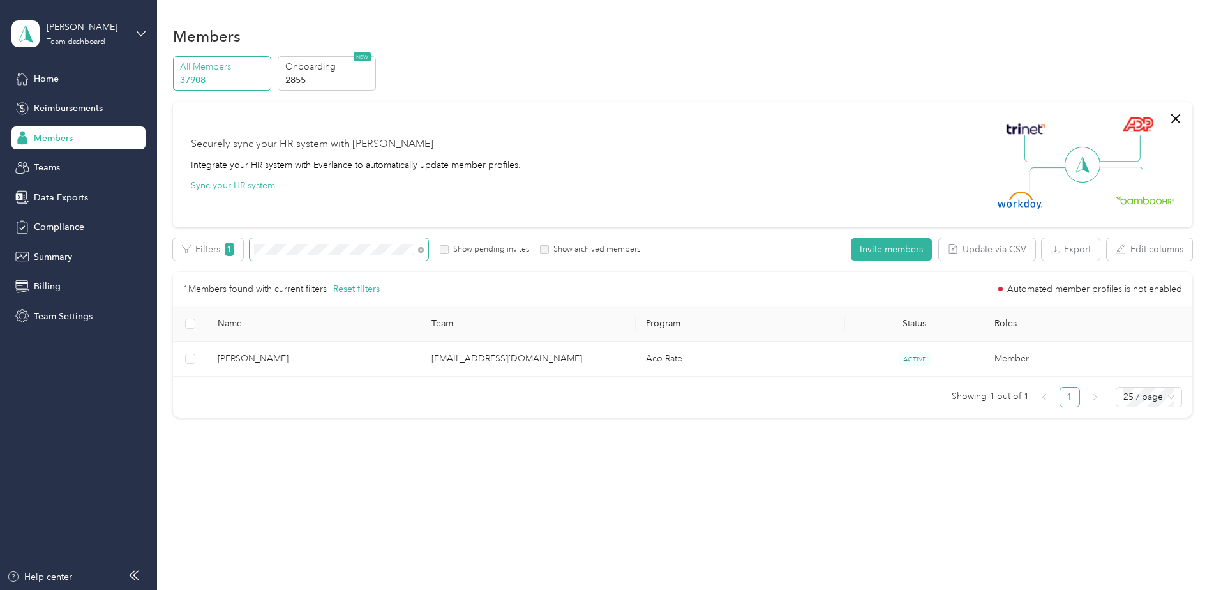
click at [244, 251] on div "Filters 1 Show pending invites Show archived members" at bounding box center [407, 249] width 468 height 22
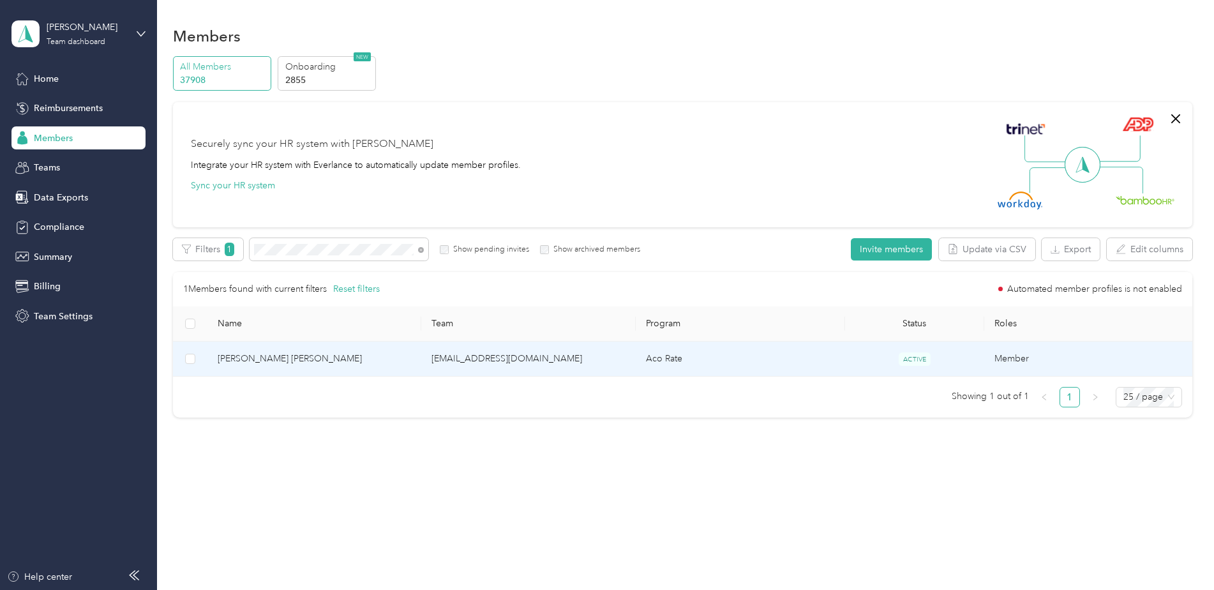
click at [368, 355] on span "[PERSON_NAME] [PERSON_NAME]" at bounding box center [315, 359] width 194 height 14
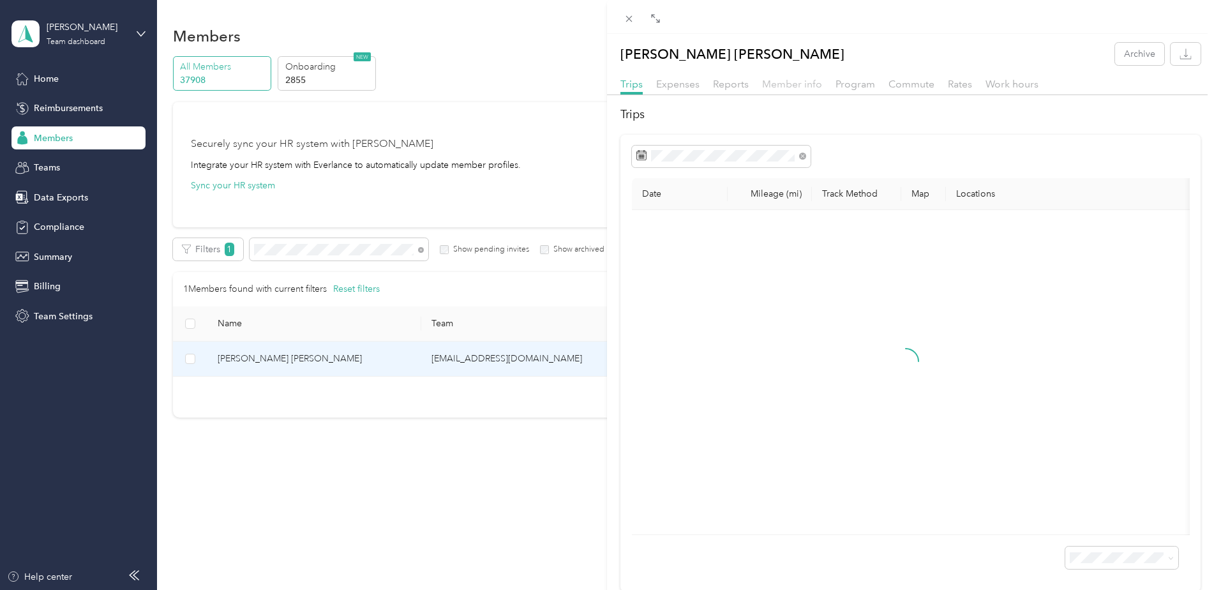
click at [778, 87] on span "Member info" at bounding box center [792, 84] width 60 height 12
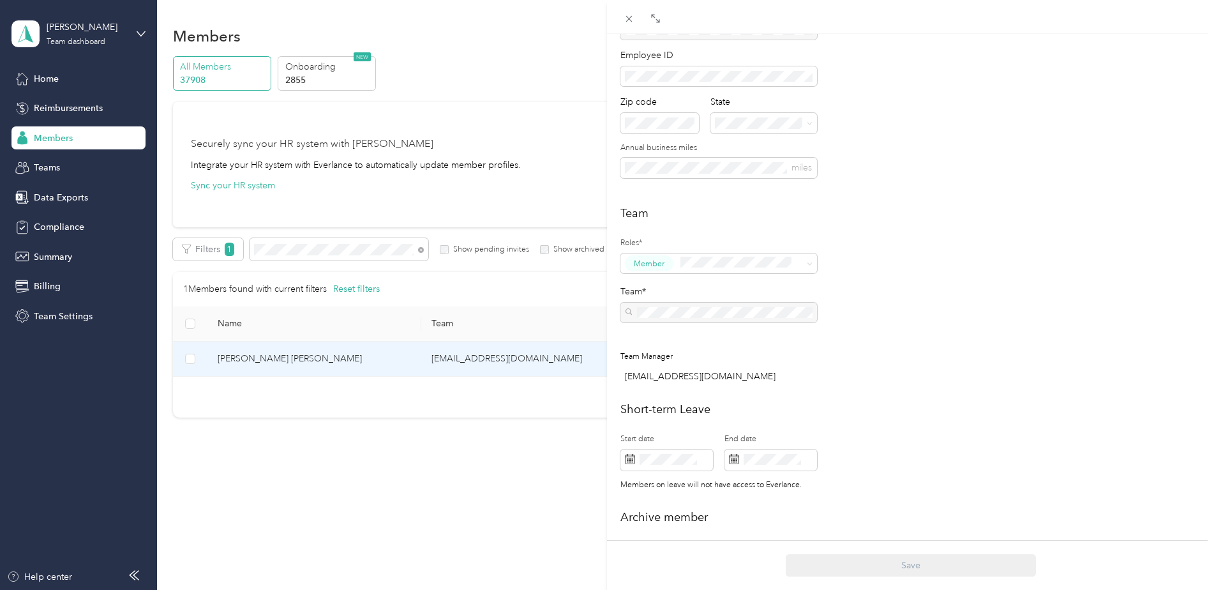
scroll to position [191, 0]
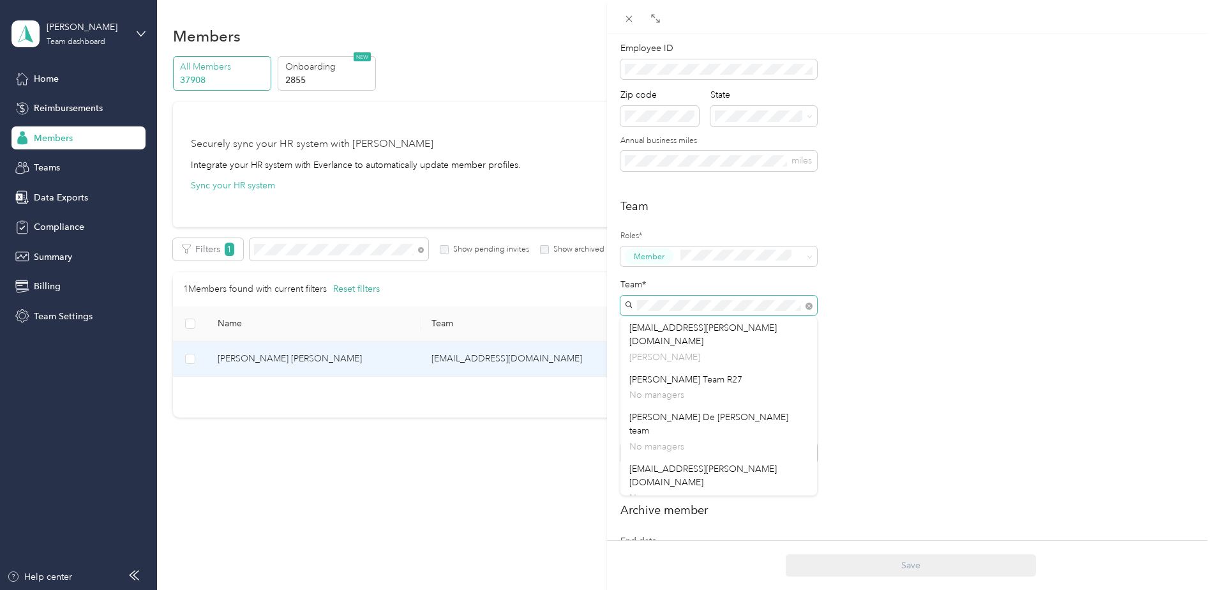
click at [633, 306] on span at bounding box center [718, 306] width 197 height 20
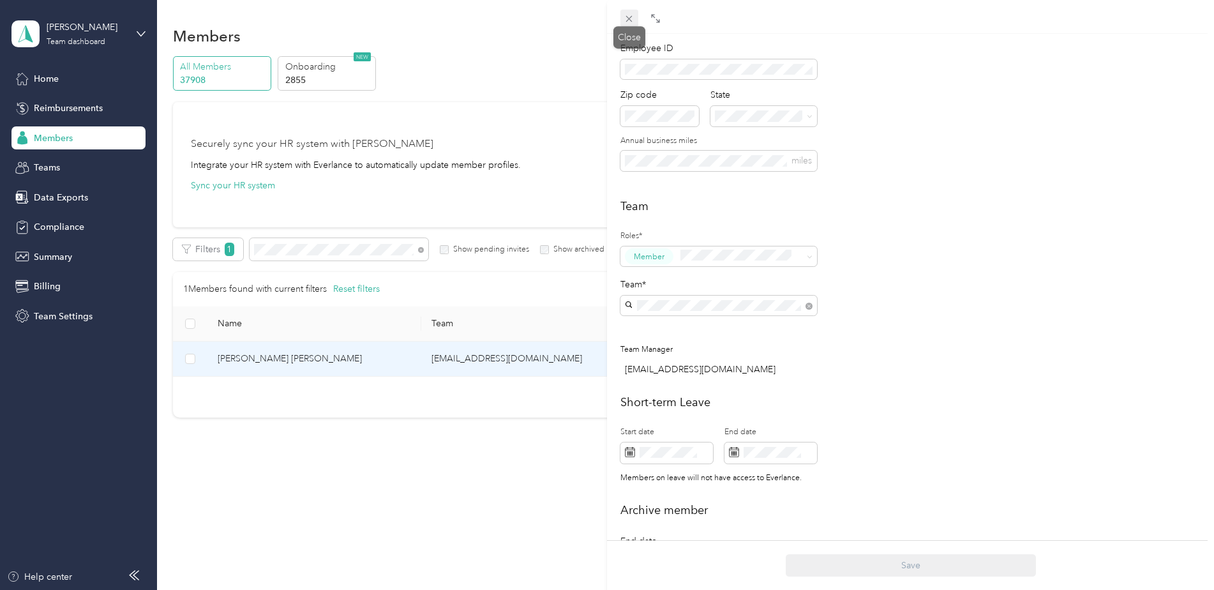
click at [634, 20] on icon at bounding box center [629, 18] width 11 height 11
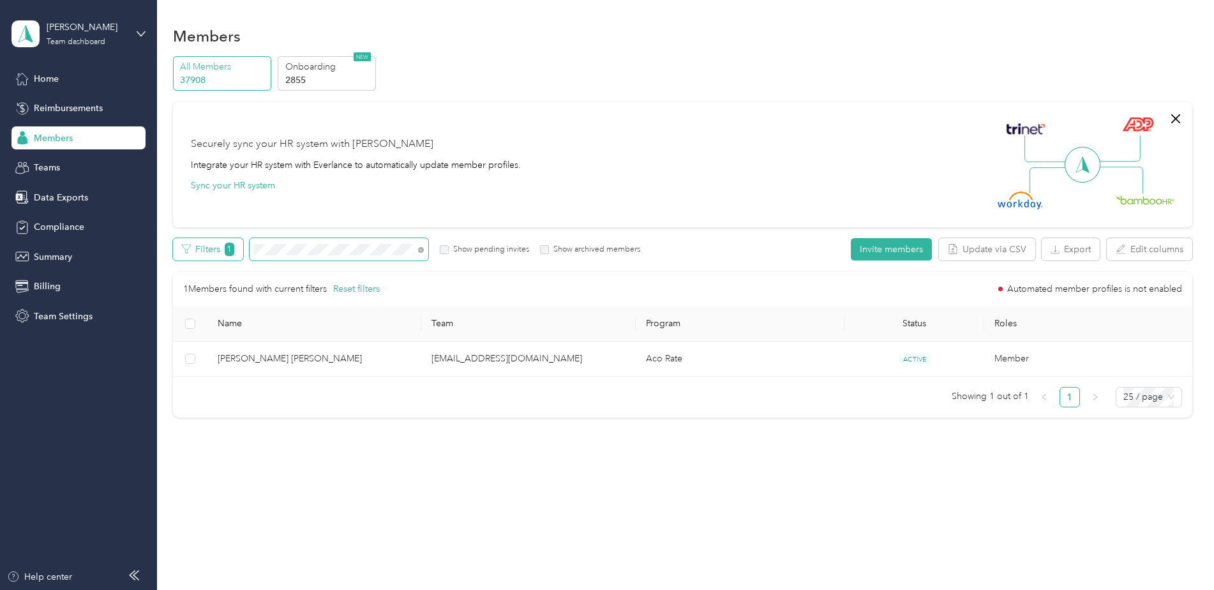
click at [236, 250] on div "Filters 1 Show pending invites Show archived members" at bounding box center [407, 249] width 468 height 22
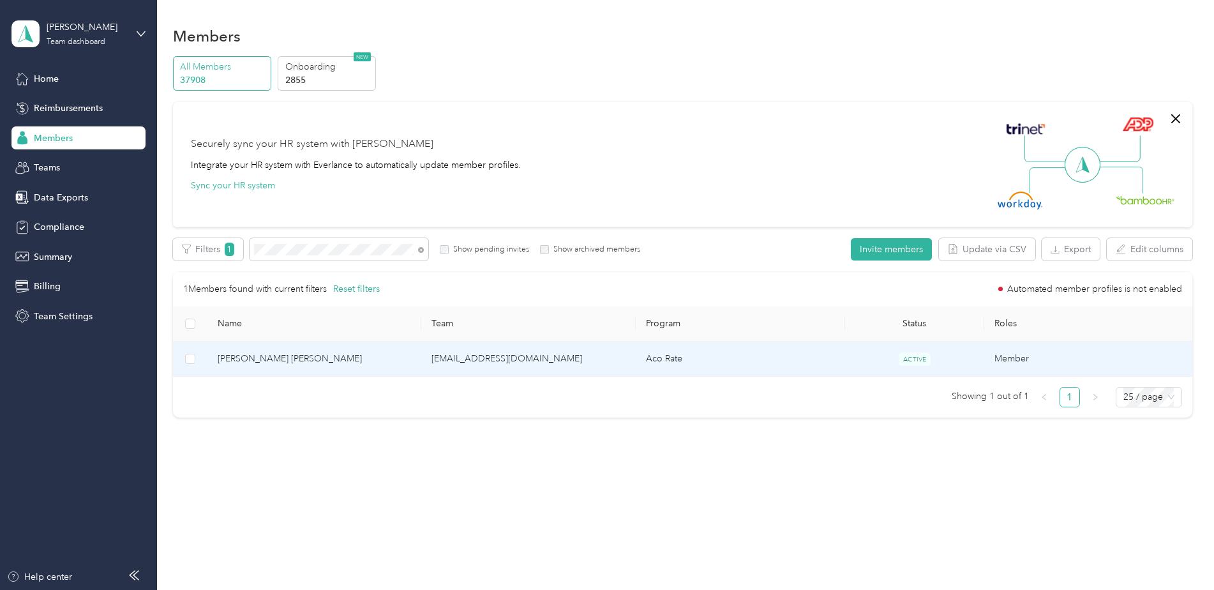
click at [365, 359] on span "[PERSON_NAME] [PERSON_NAME]" at bounding box center [315, 359] width 194 height 14
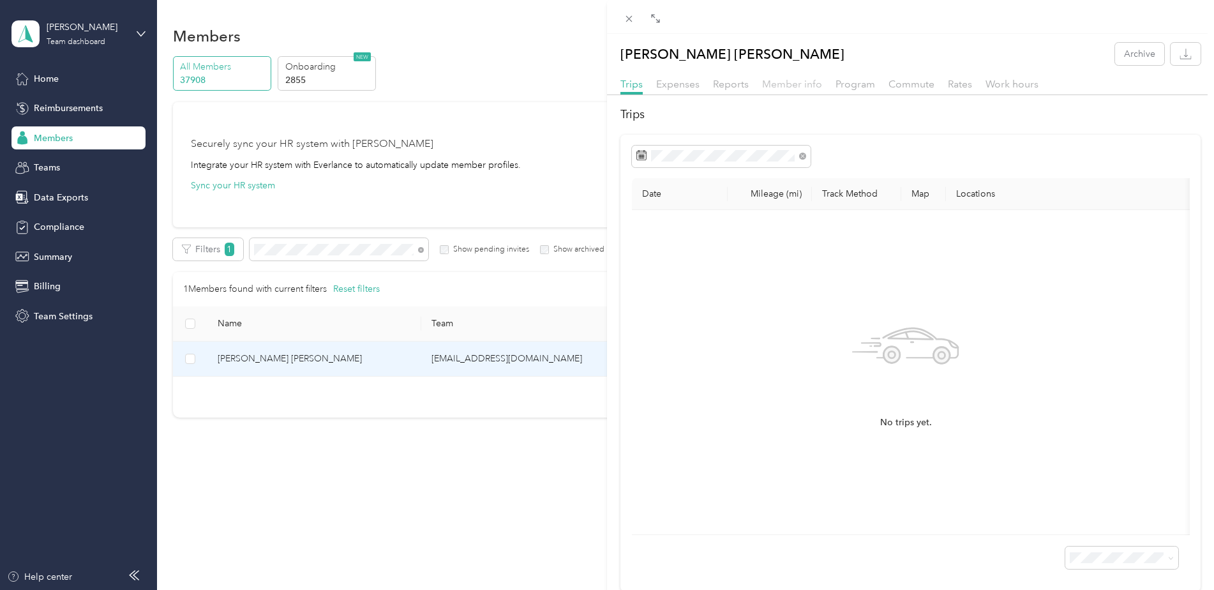
click at [786, 85] on span "Member info" at bounding box center [792, 84] width 60 height 12
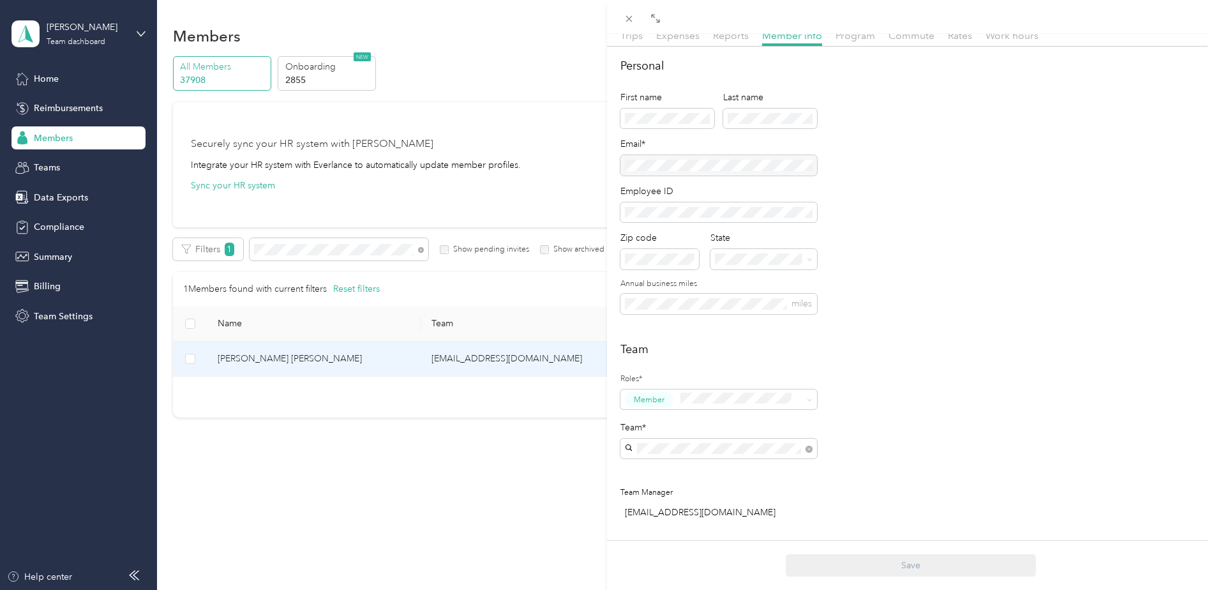
scroll to position [128, 0]
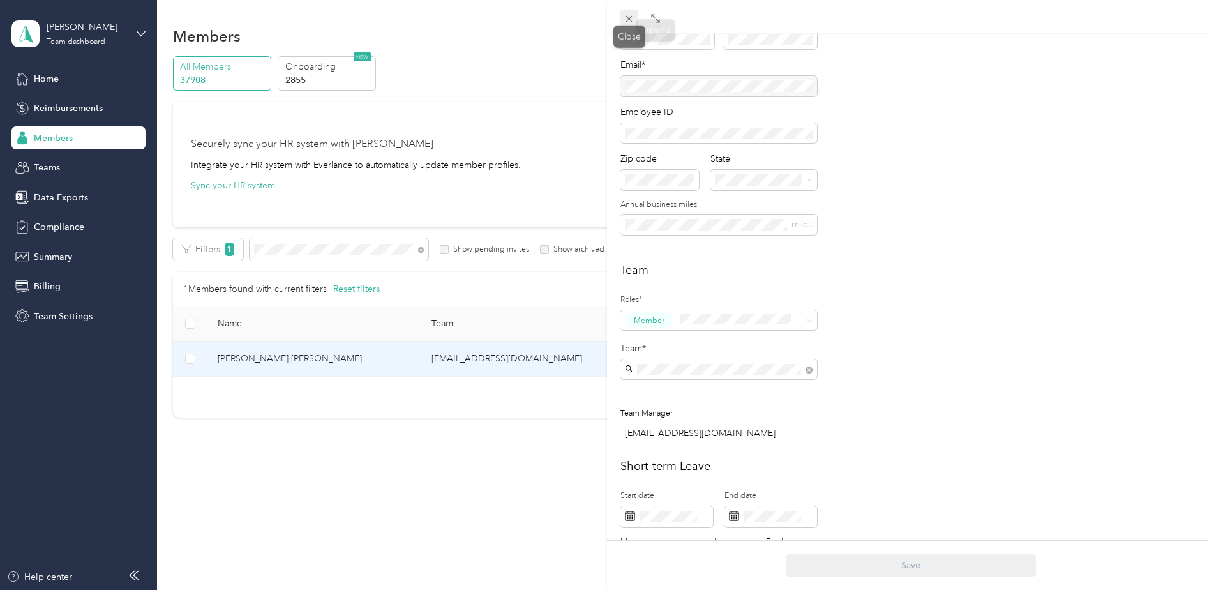
click at [631, 20] on icon at bounding box center [629, 18] width 11 height 11
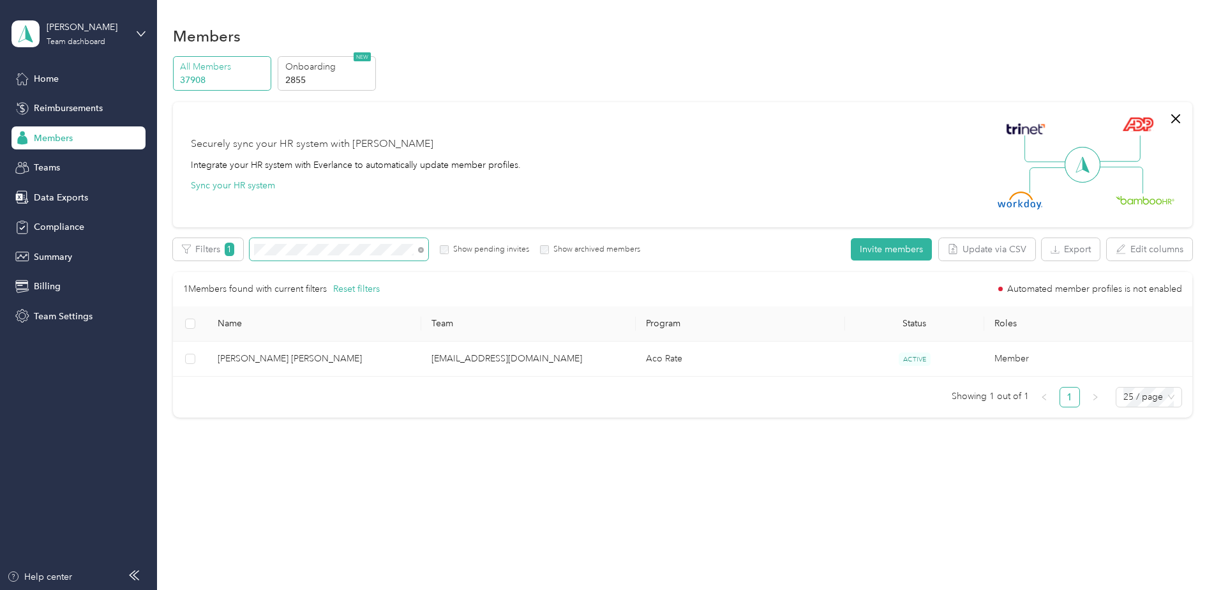
click at [244, 255] on div "Filters 1 Show pending invites Show archived members" at bounding box center [407, 249] width 468 height 22
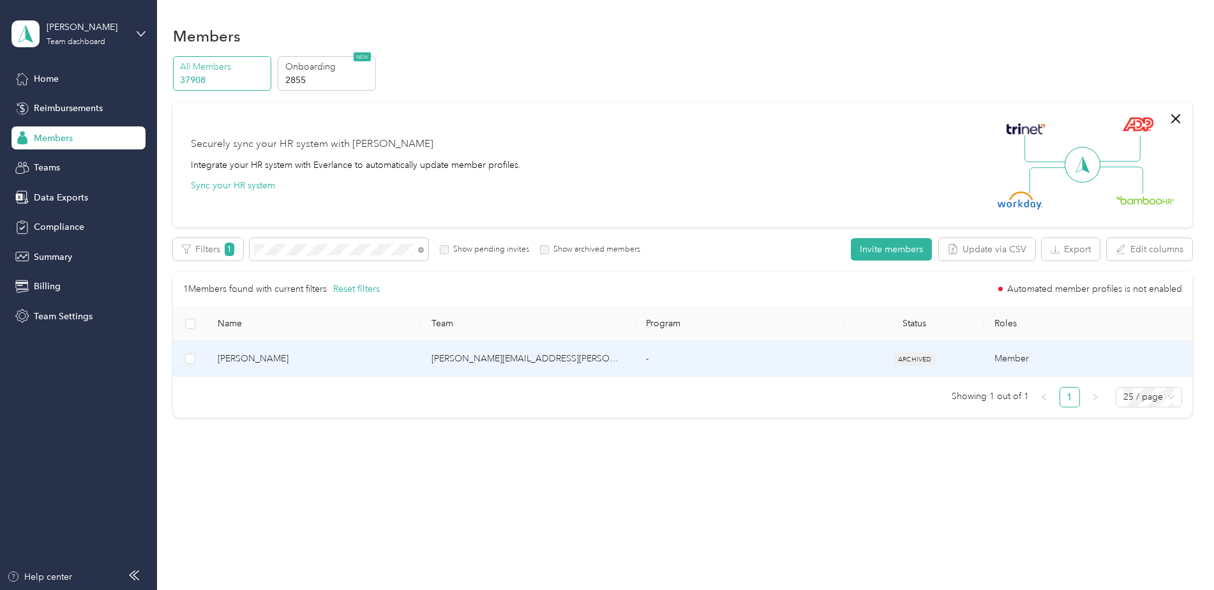
click at [344, 359] on span "[PERSON_NAME]" at bounding box center [315, 359] width 194 height 14
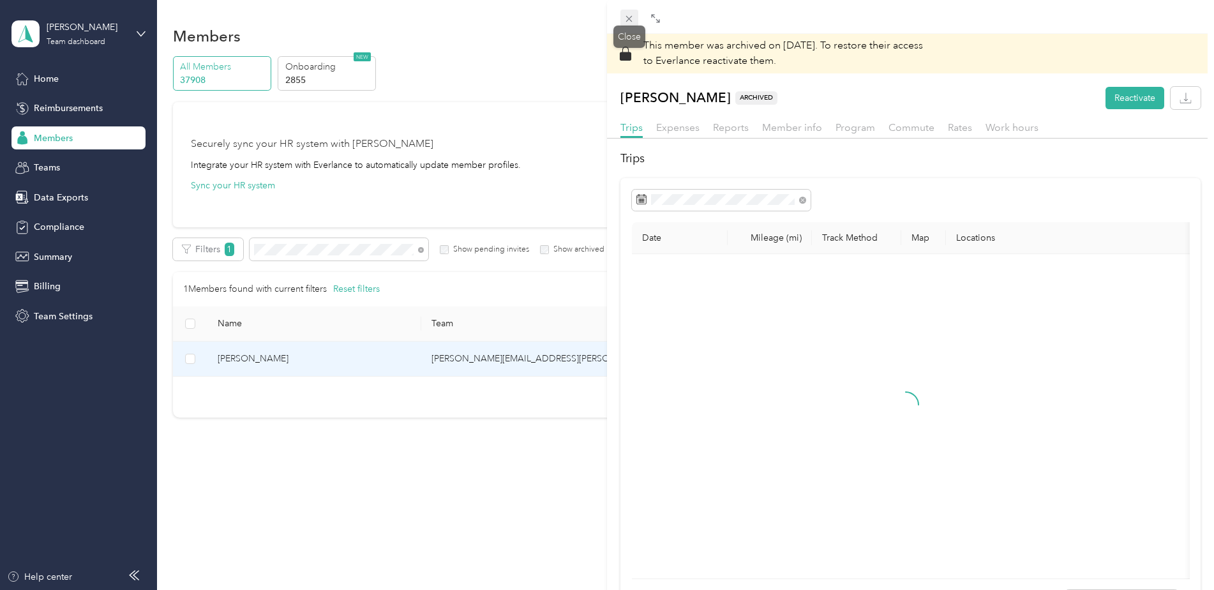
click at [633, 19] on icon at bounding box center [629, 18] width 11 height 11
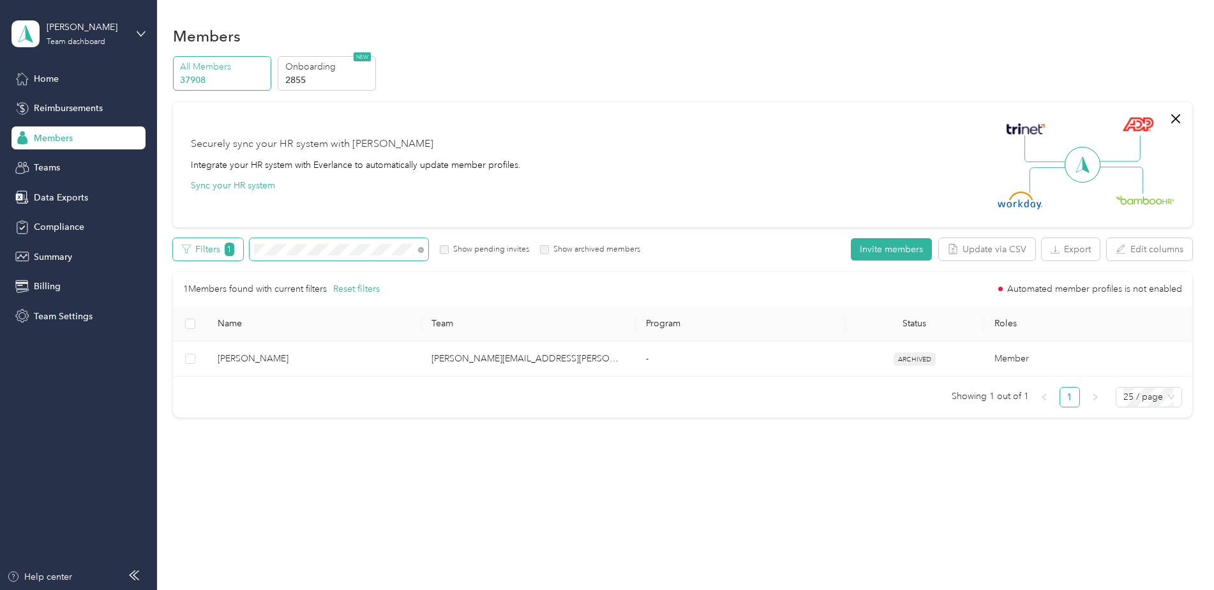
click at [241, 246] on div "Filters 1 Show pending invites Show archived members" at bounding box center [407, 249] width 468 height 22
click at [241, 252] on div "Filters 1 Show pending invites Show archived members" at bounding box center [407, 249] width 468 height 22
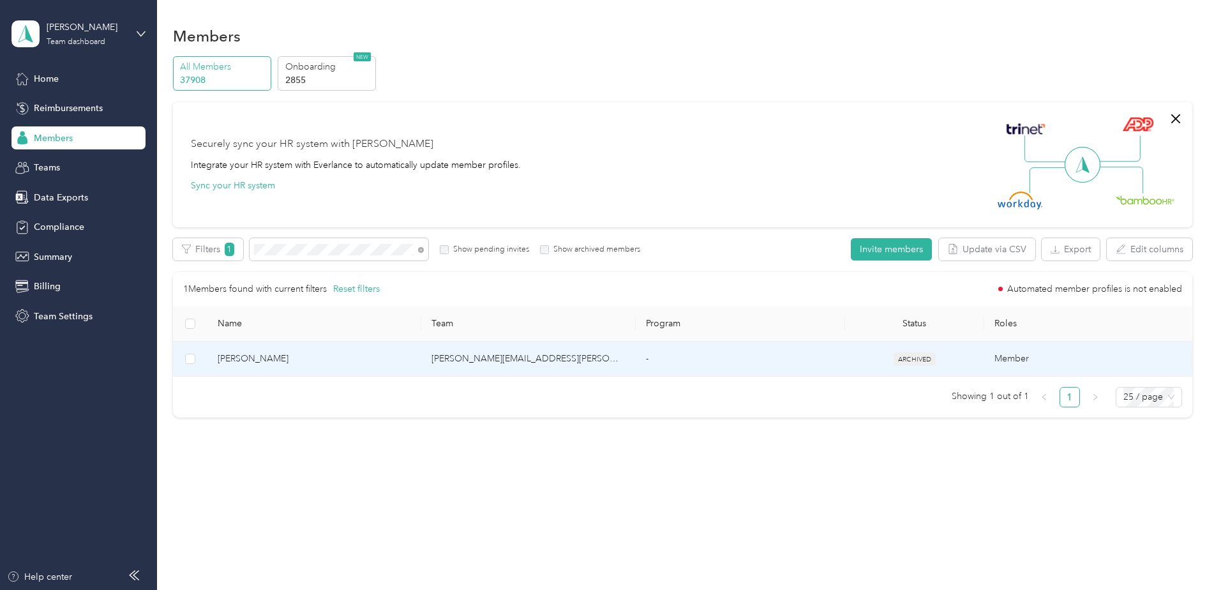
click at [371, 359] on span "[PERSON_NAME]" at bounding box center [315, 359] width 194 height 14
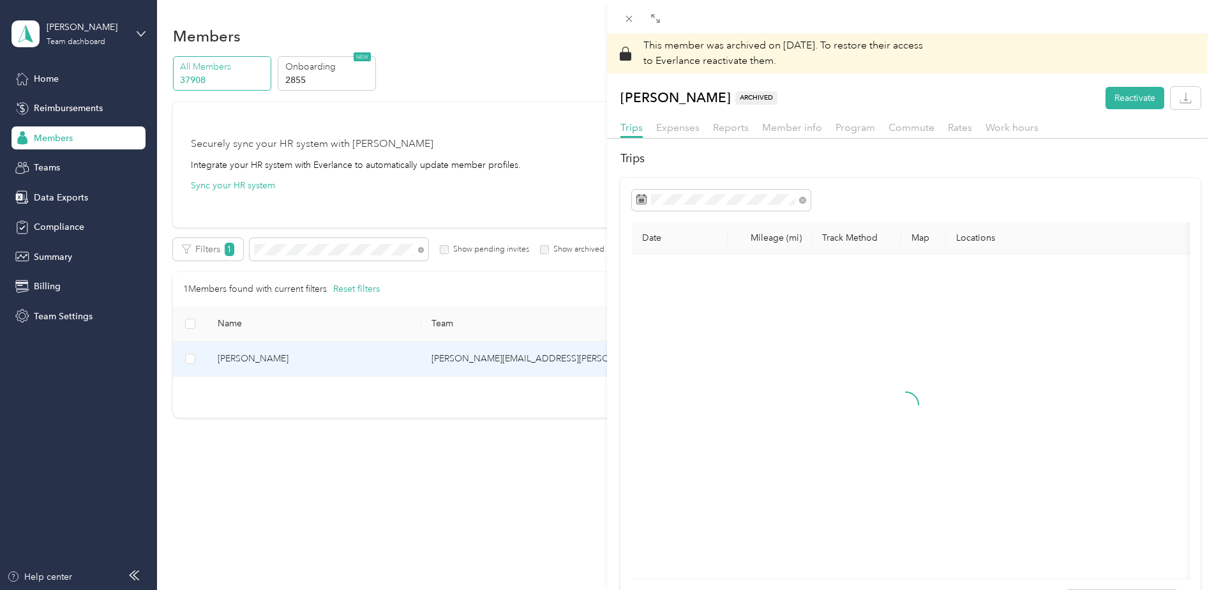
drag, startPoint x: 786, startPoint y: 26, endPoint x: 628, endPoint y: 27, distance: 157.7
click at [628, 27] on div at bounding box center [910, 17] width 607 height 34
click at [794, 128] on span "Member info" at bounding box center [792, 127] width 60 height 12
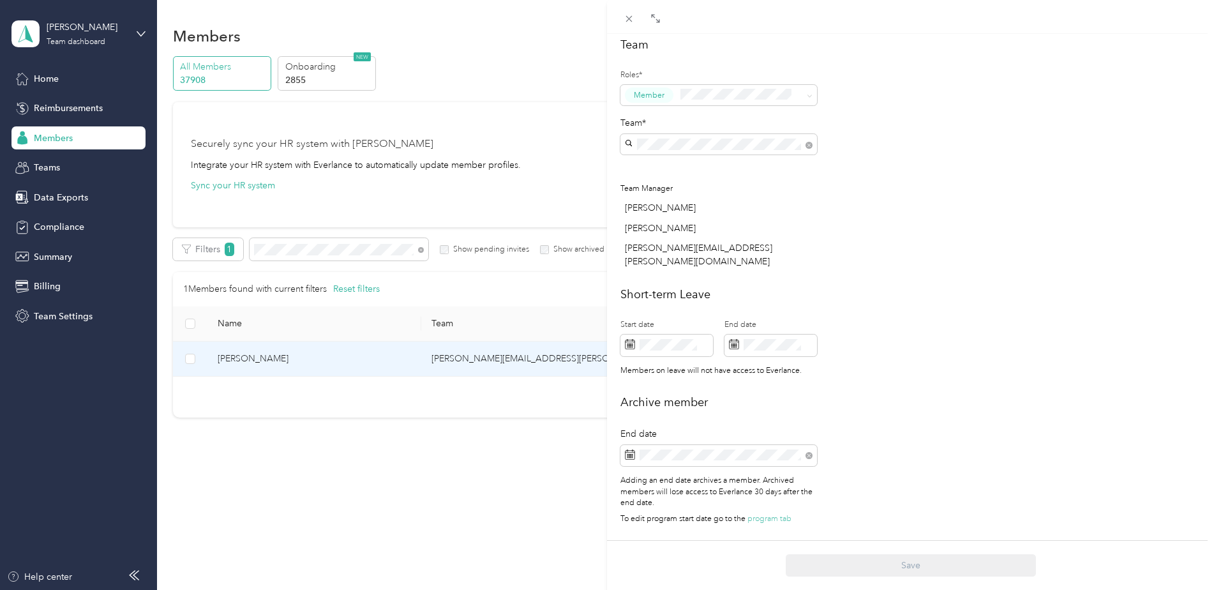
scroll to position [383, 0]
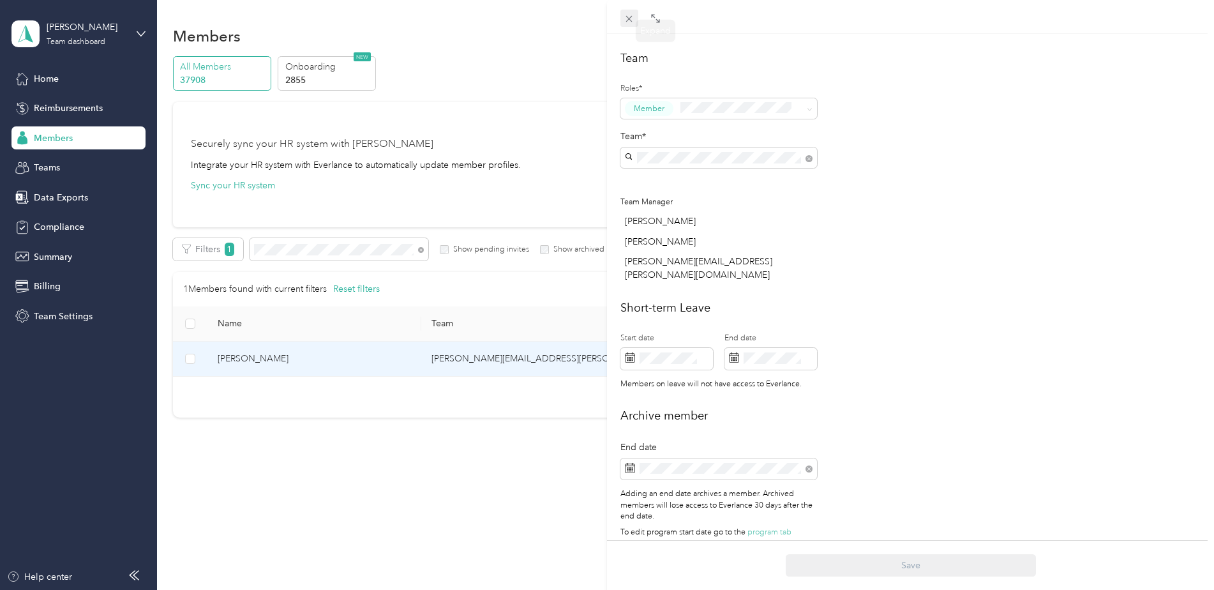
click at [630, 16] on icon at bounding box center [629, 18] width 11 height 11
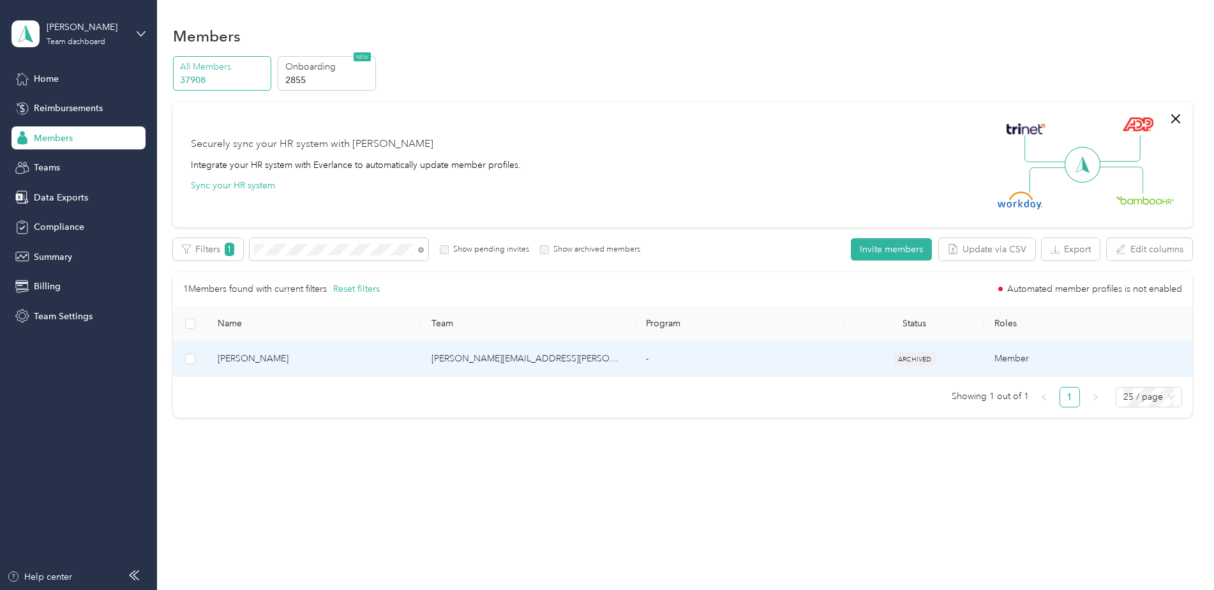
click at [624, 359] on td "[PERSON_NAME][EMAIL_ADDRESS][PERSON_NAME][DOMAIN_NAME]" at bounding box center [528, 358] width 214 height 35
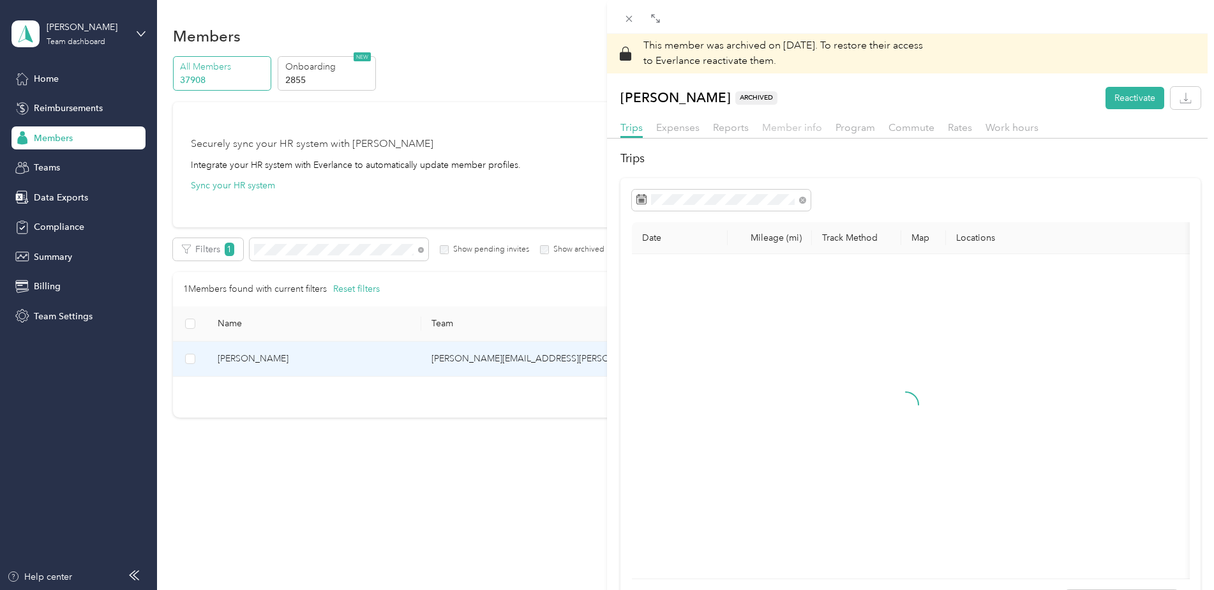
click at [798, 124] on span "Member info" at bounding box center [792, 127] width 60 height 12
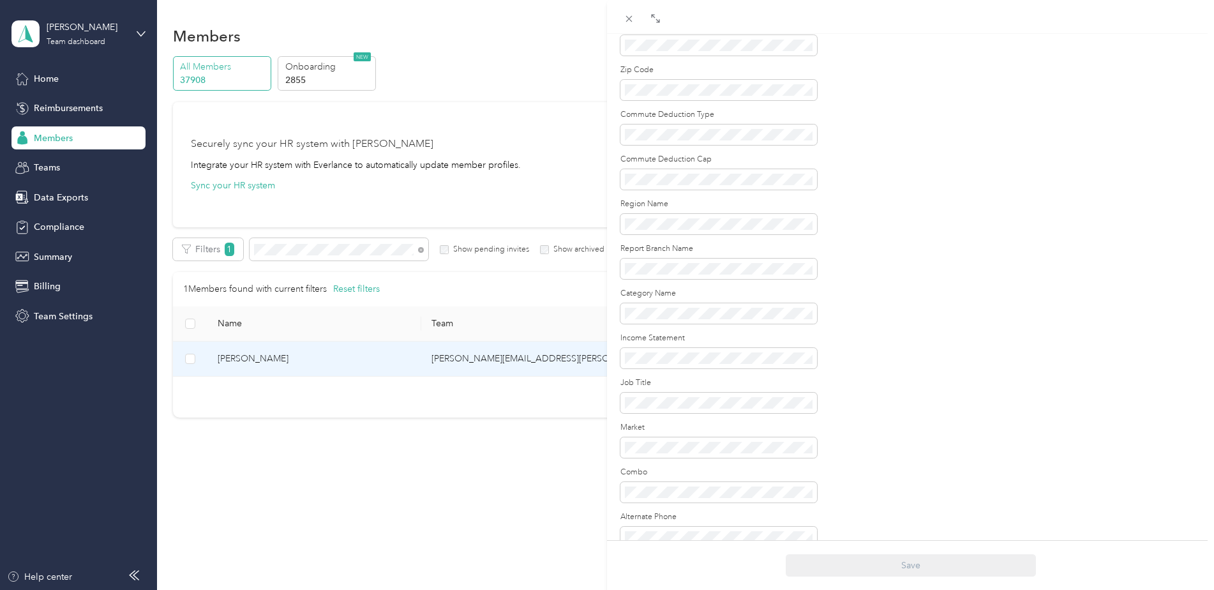
scroll to position [1423, 0]
click at [553, 123] on div "This member was archived on [DATE] . To restore their access to Everlance react…" at bounding box center [607, 295] width 1214 height 590
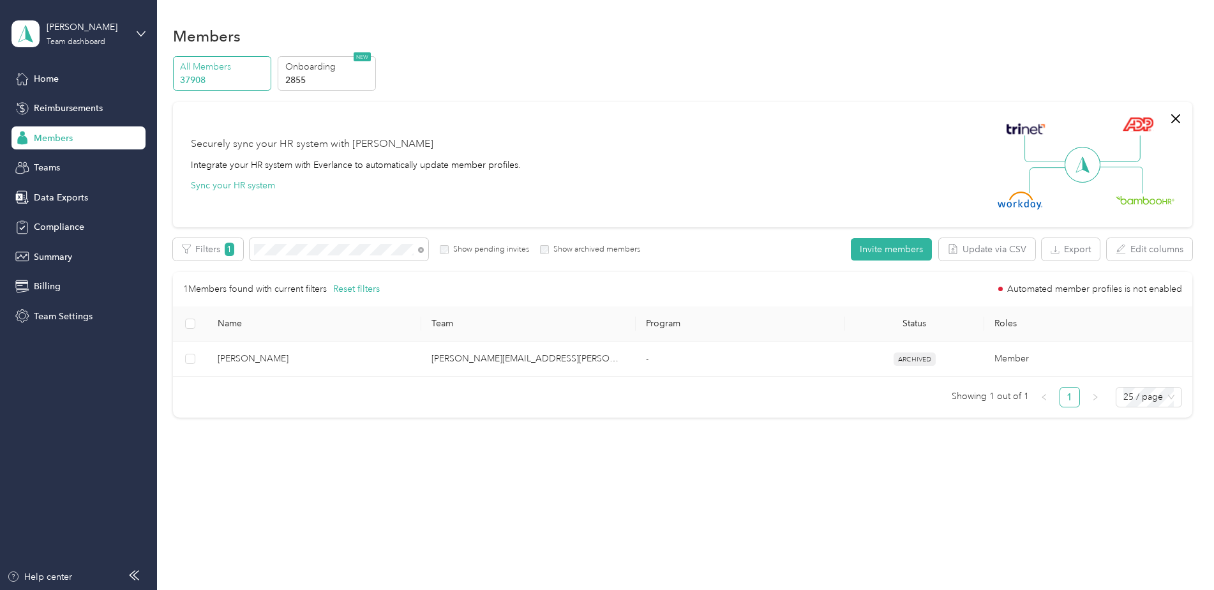
scroll to position [1369, 0]
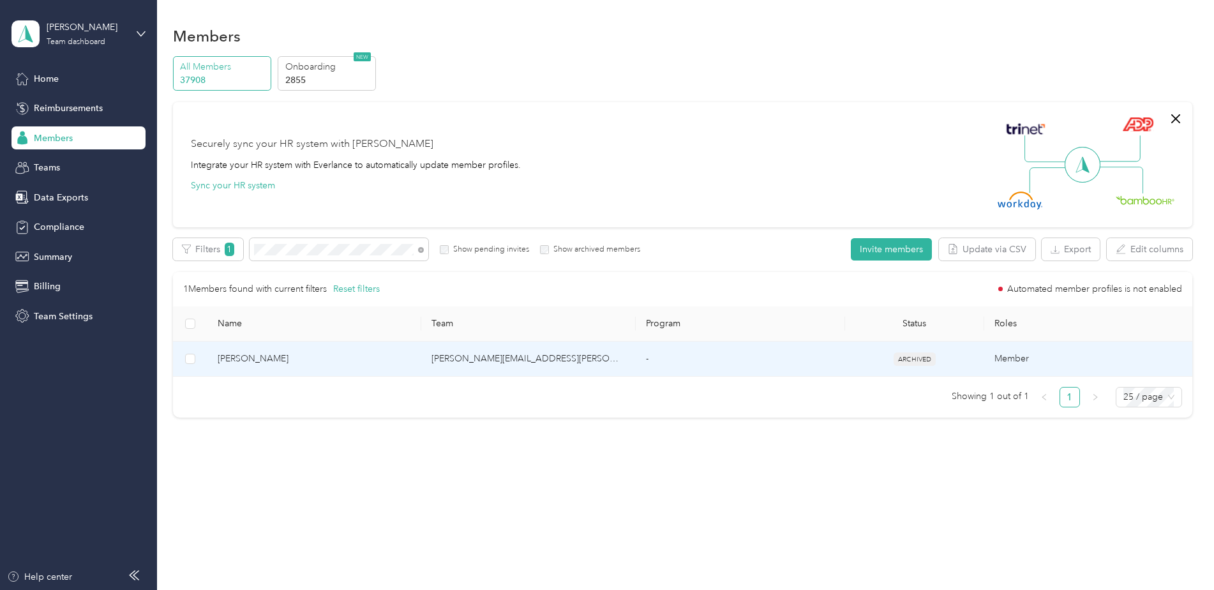
click at [380, 358] on span "[PERSON_NAME]" at bounding box center [315, 359] width 194 height 14
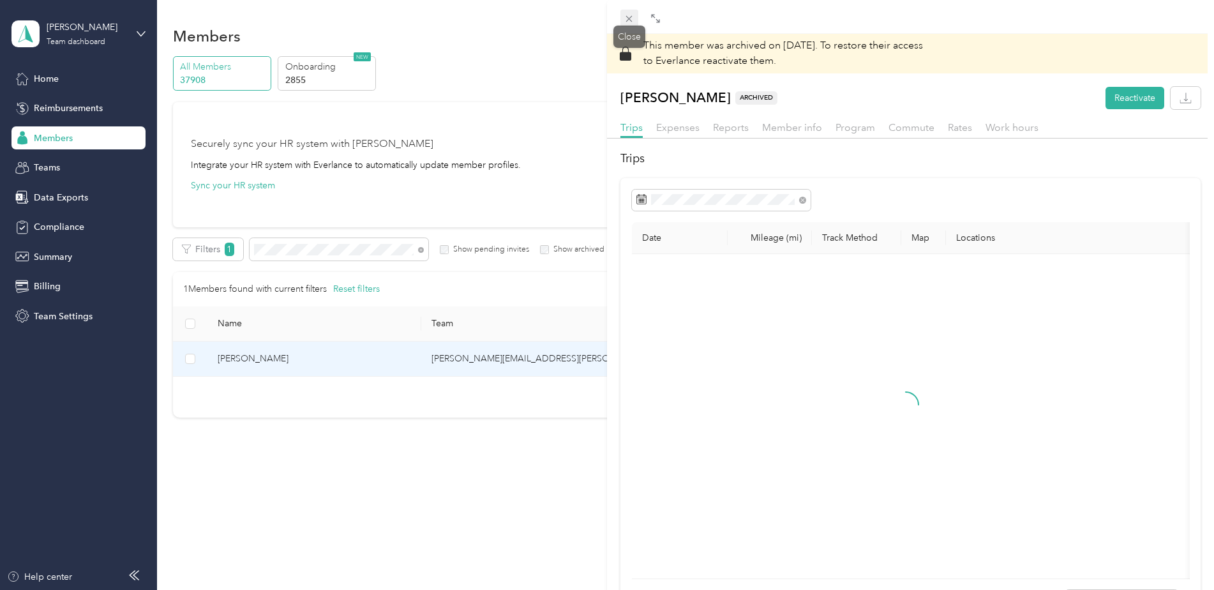
click at [625, 18] on icon at bounding box center [629, 18] width 11 height 11
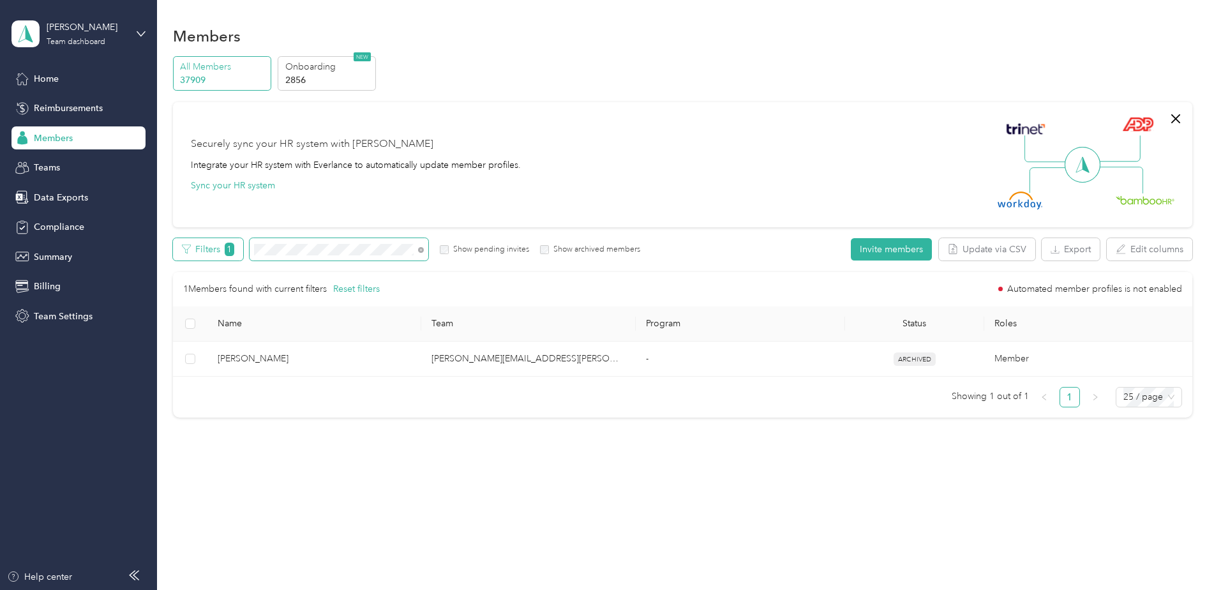
click at [243, 252] on div "Filters 1 Show pending invites Show archived members" at bounding box center [407, 249] width 468 height 22
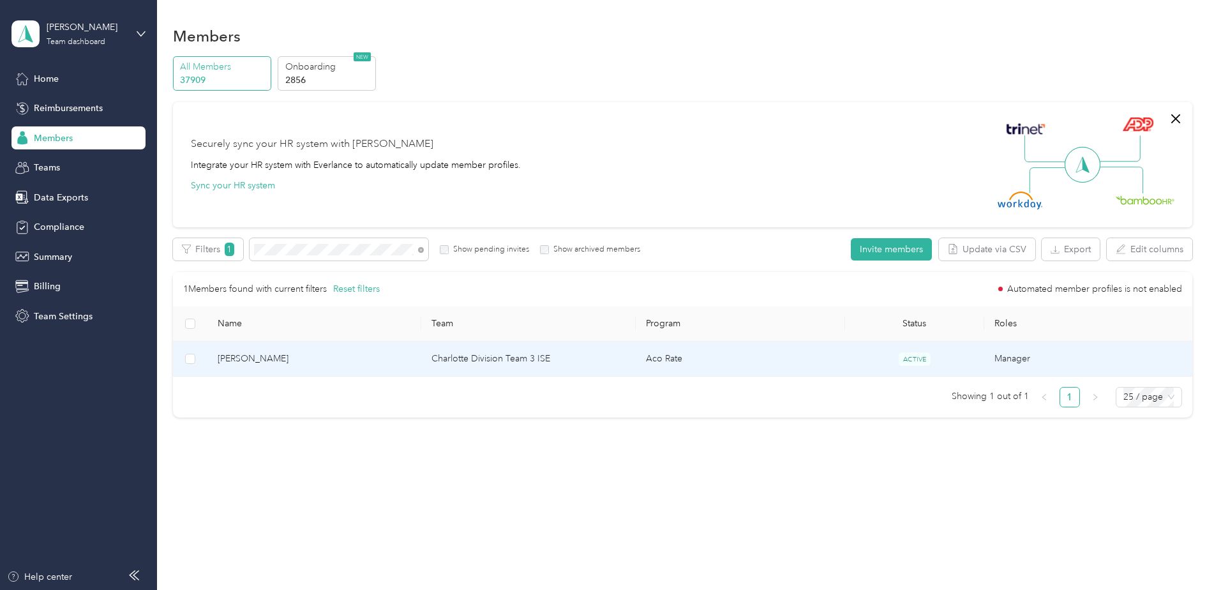
click at [353, 357] on span "[PERSON_NAME]" at bounding box center [315, 359] width 194 height 14
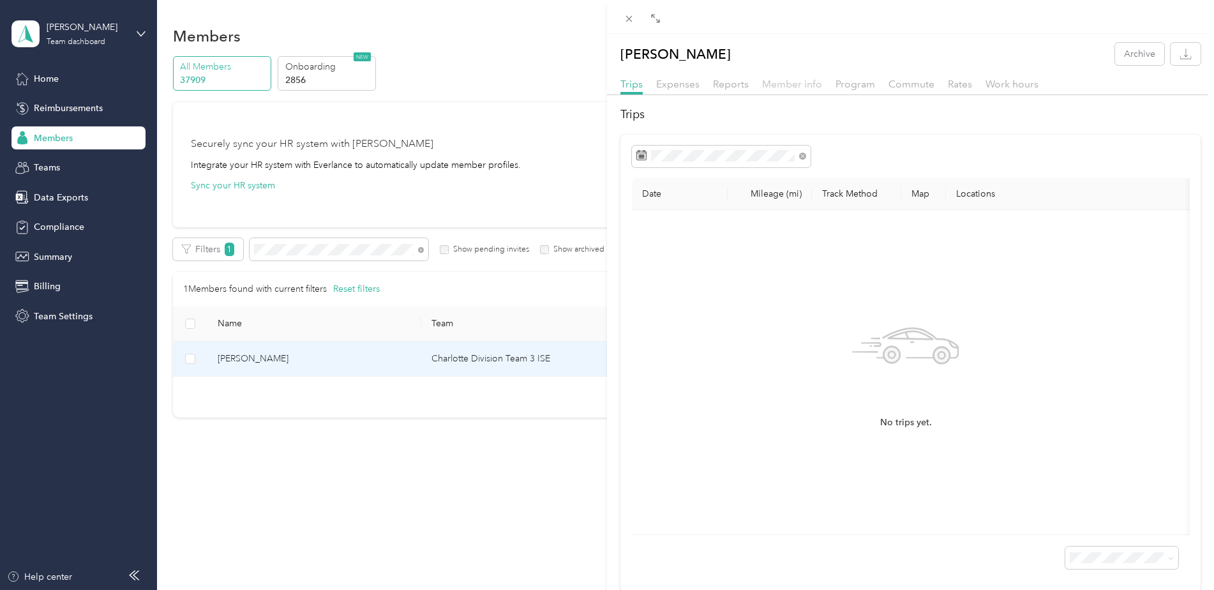
click at [781, 86] on span "Member info" at bounding box center [792, 84] width 60 height 12
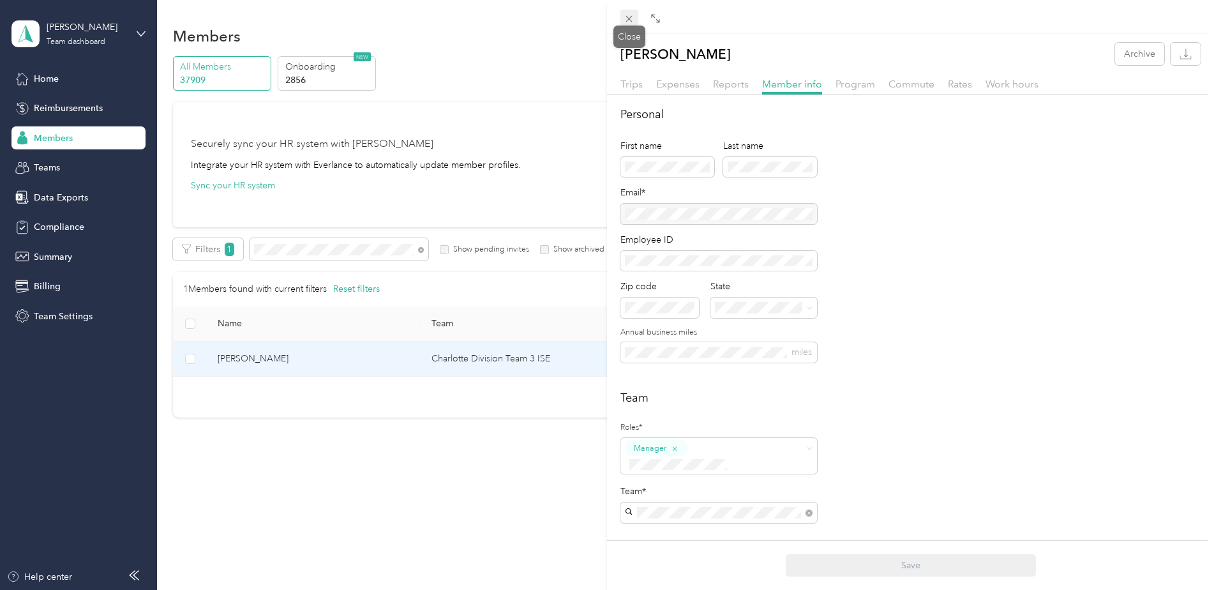
click at [627, 19] on icon at bounding box center [629, 18] width 11 height 11
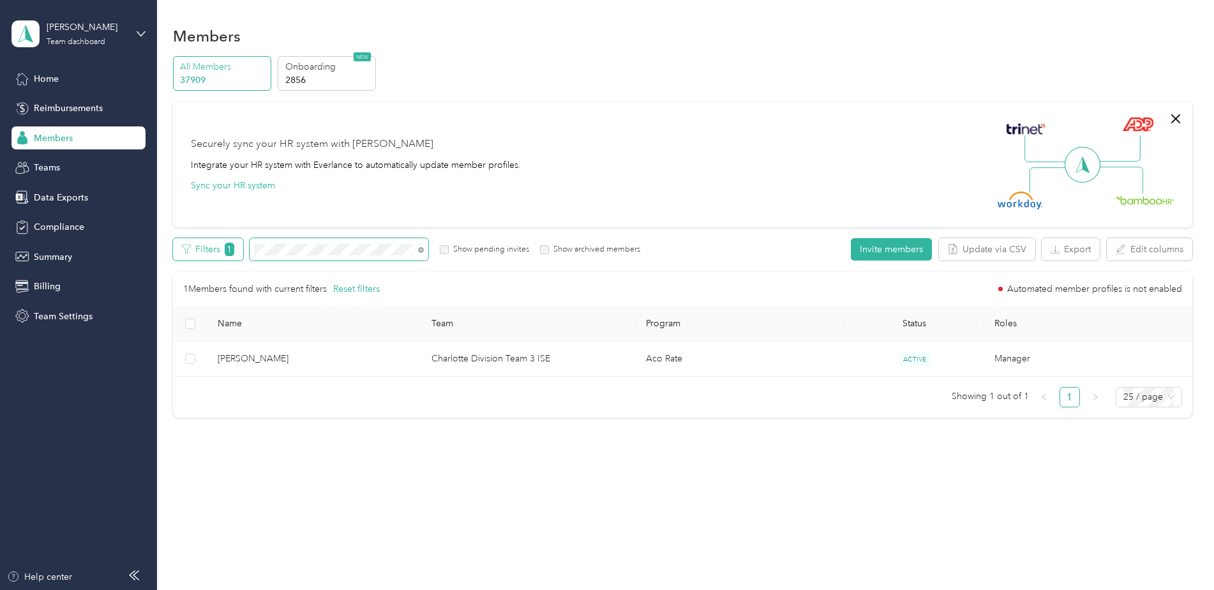
click at [243, 253] on div "Filters 1 Show pending invites Show archived members" at bounding box center [407, 249] width 468 height 22
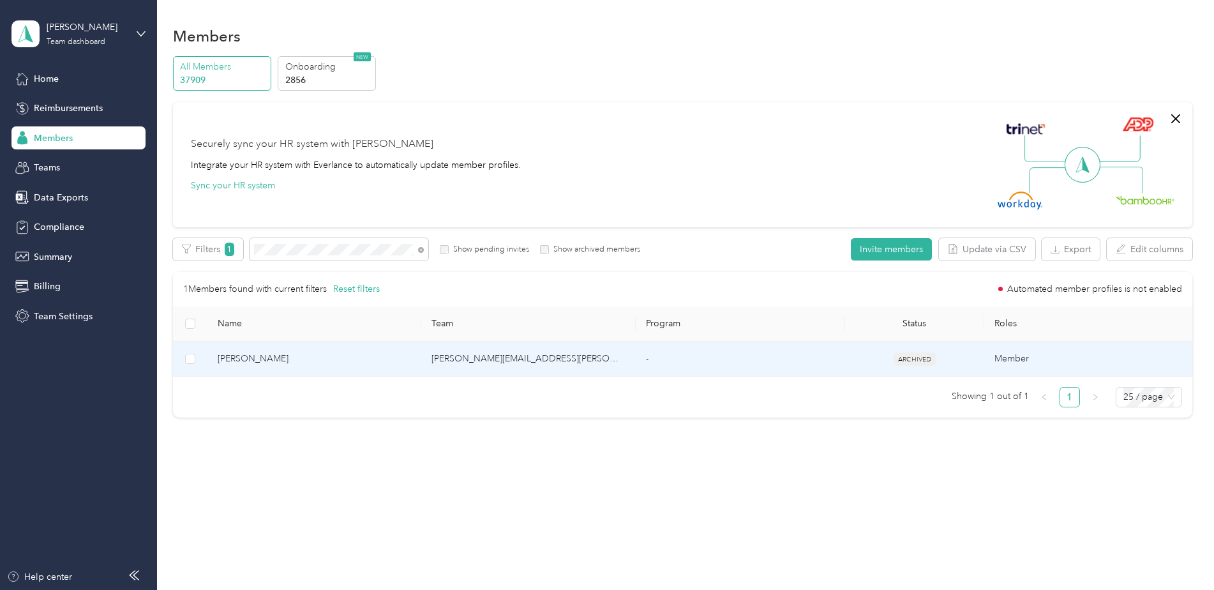
click at [341, 359] on td "[PERSON_NAME]" at bounding box center [314, 358] width 214 height 35
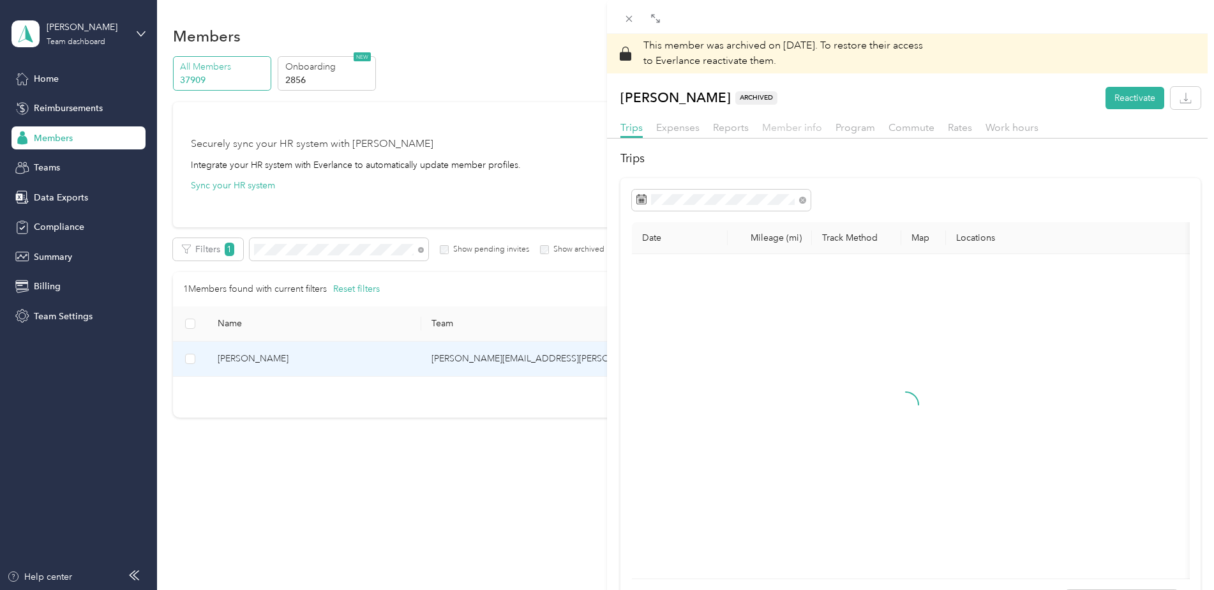
click at [796, 128] on span "Member info" at bounding box center [792, 127] width 60 height 12
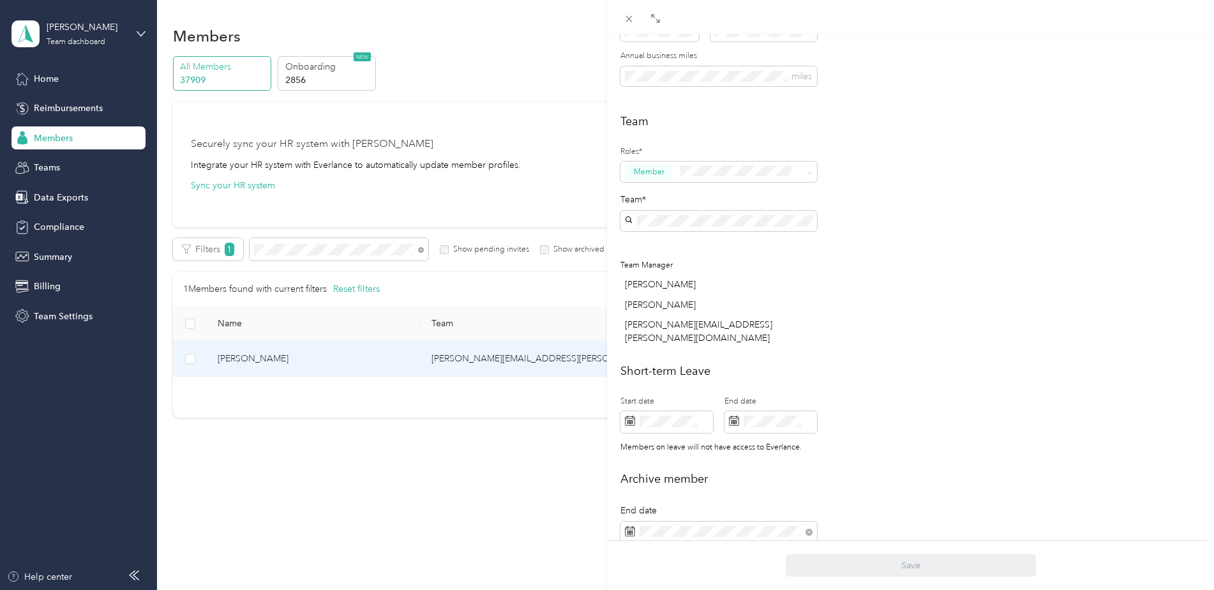
scroll to position [319, 0]
click at [631, 19] on icon at bounding box center [629, 18] width 11 height 11
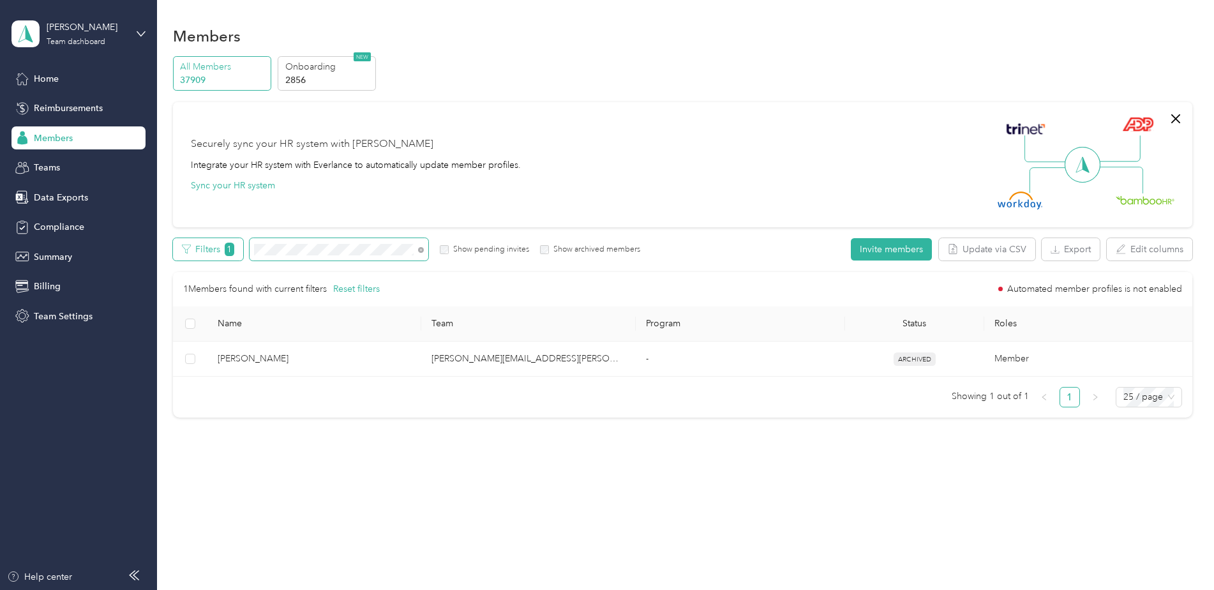
click at [239, 251] on div "Filters 1 Show pending invites Show archived members" at bounding box center [407, 249] width 468 height 22
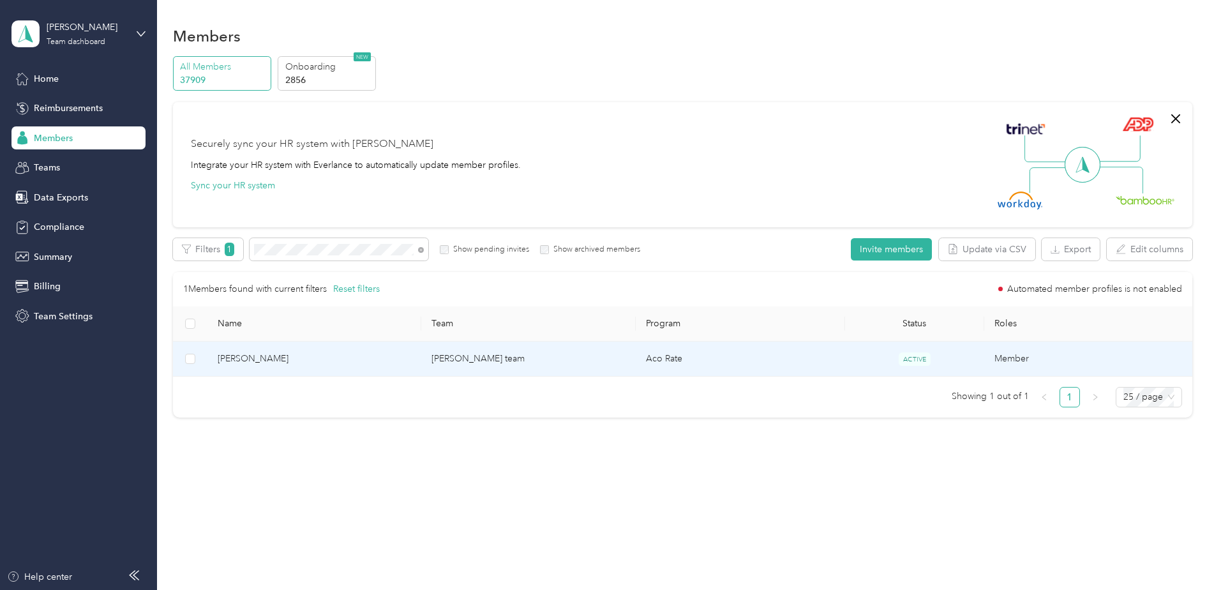
click at [377, 359] on span "[PERSON_NAME]" at bounding box center [315, 359] width 194 height 14
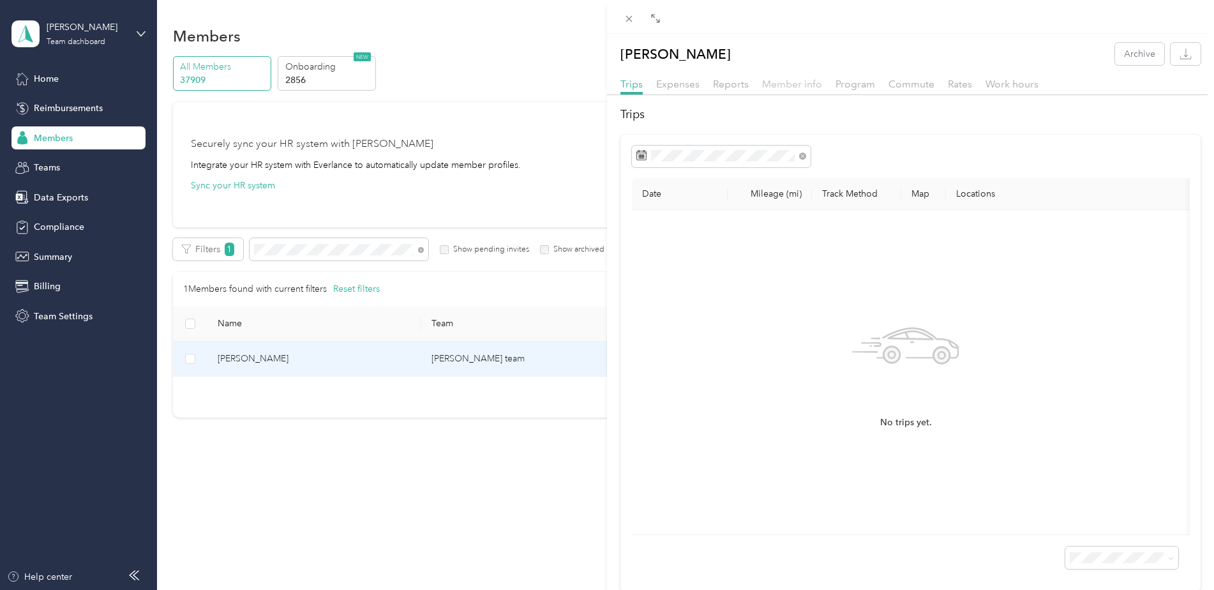
click at [805, 80] on span "Member info" at bounding box center [792, 84] width 60 height 12
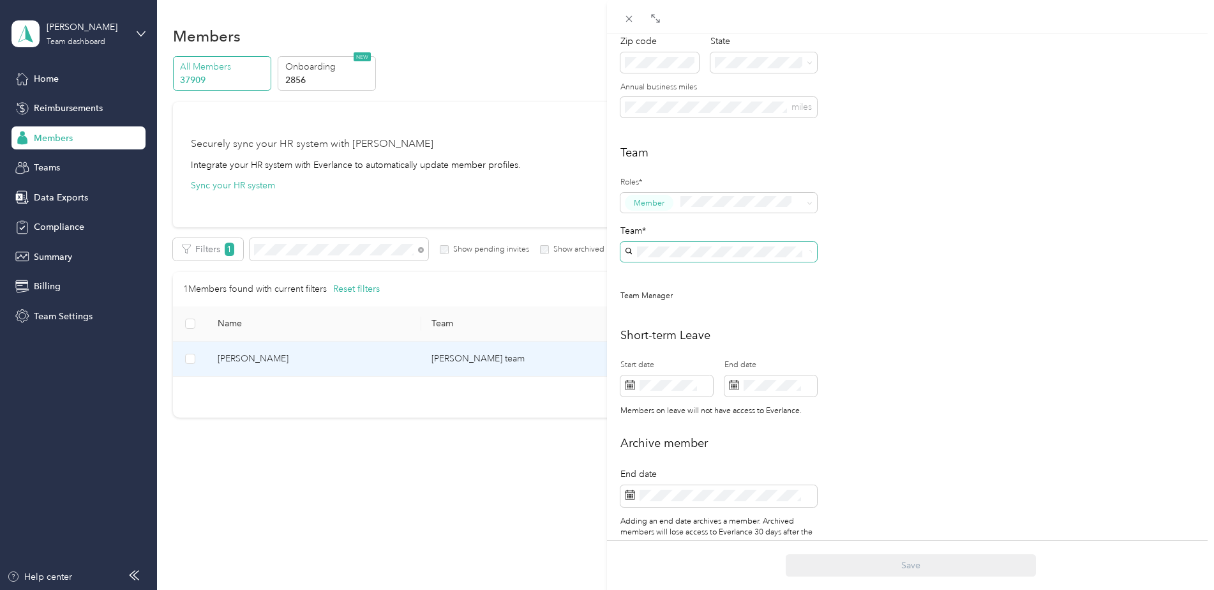
scroll to position [255, 0]
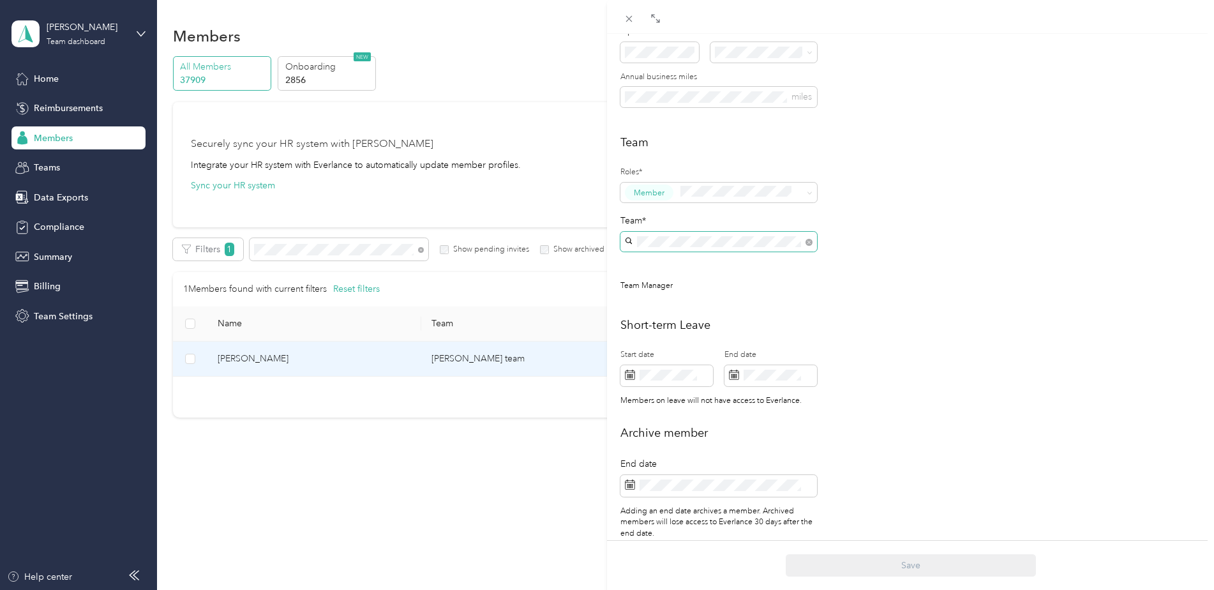
click at [659, 241] on span at bounding box center [718, 242] width 197 height 20
drag, startPoint x: 631, startPoint y: 20, endPoint x: 622, endPoint y: 36, distance: 18.3
click at [631, 20] on icon at bounding box center [629, 18] width 11 height 11
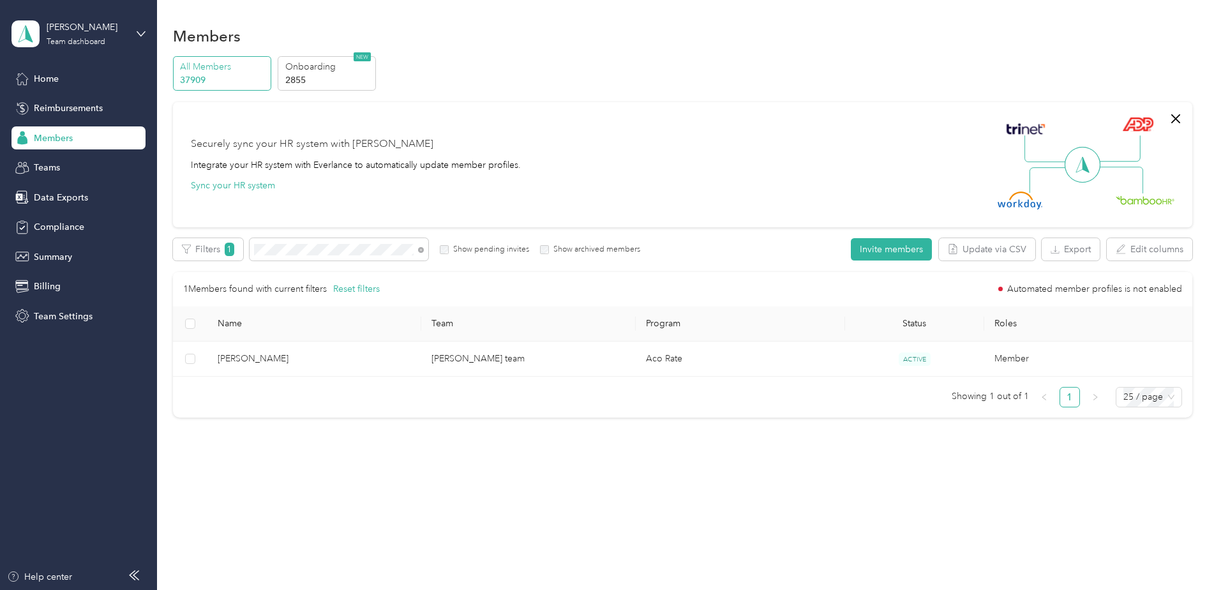
click at [60, 139] on span "Members" at bounding box center [53, 137] width 39 height 13
click at [204, 267] on div "Edit role Edit team Edit program Export Selected 0 of 1 members Cancel Filters …" at bounding box center [682, 327] width 1019 height 179
